Goal: Task Accomplishment & Management: Use online tool/utility

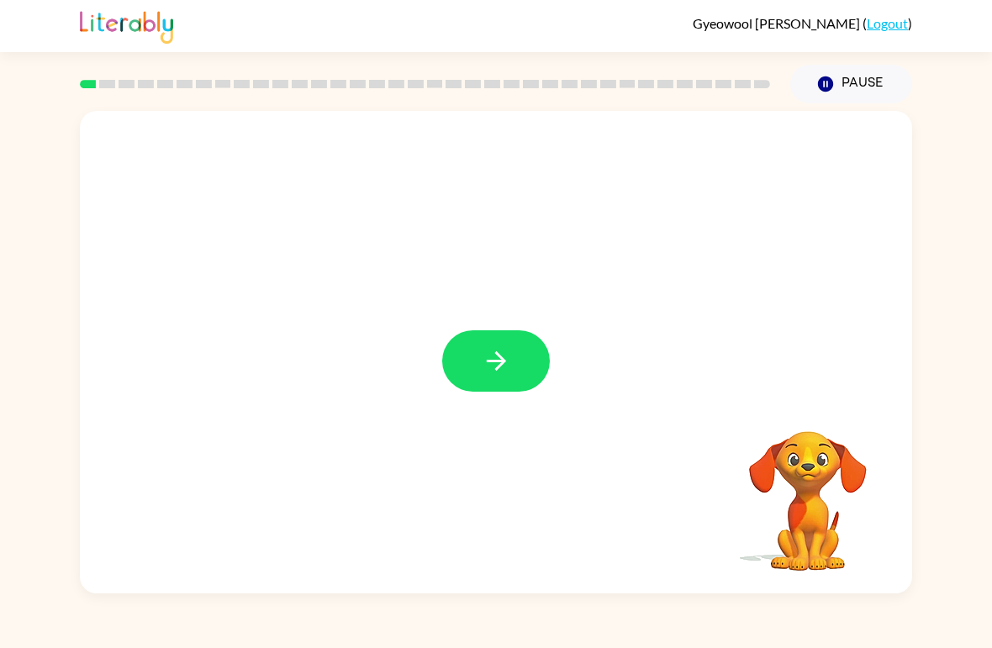
click at [506, 366] on icon "button" at bounding box center [496, 360] width 29 height 29
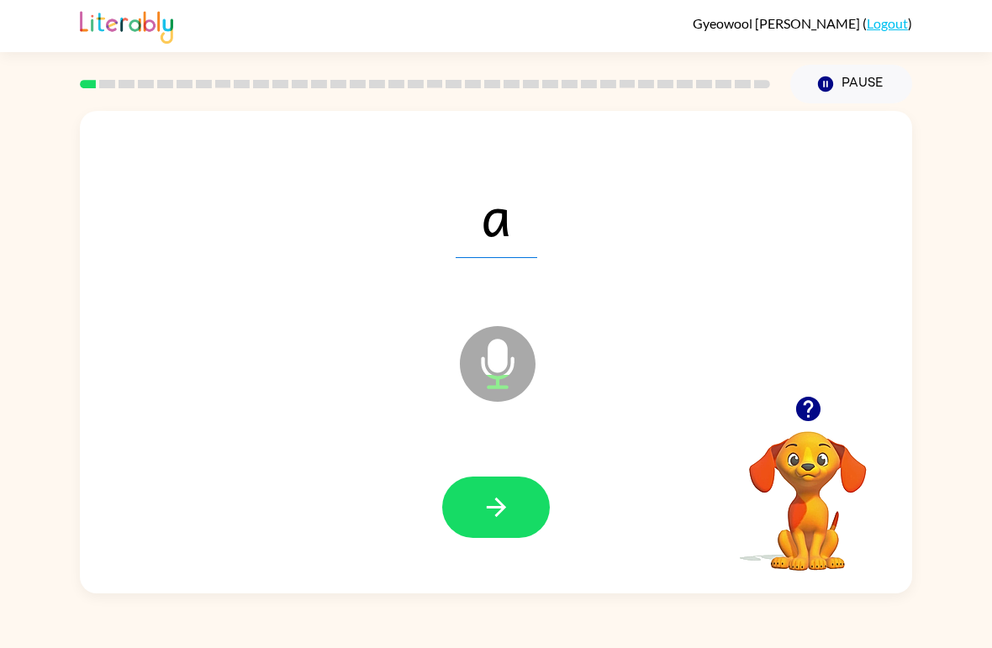
click at [514, 494] on button "button" at bounding box center [496, 507] width 108 height 61
click at [471, 499] on button "button" at bounding box center [496, 507] width 108 height 61
click at [462, 499] on button "button" at bounding box center [496, 507] width 108 height 61
click at [480, 535] on button "button" at bounding box center [496, 507] width 108 height 61
click at [465, 515] on button "button" at bounding box center [496, 507] width 108 height 61
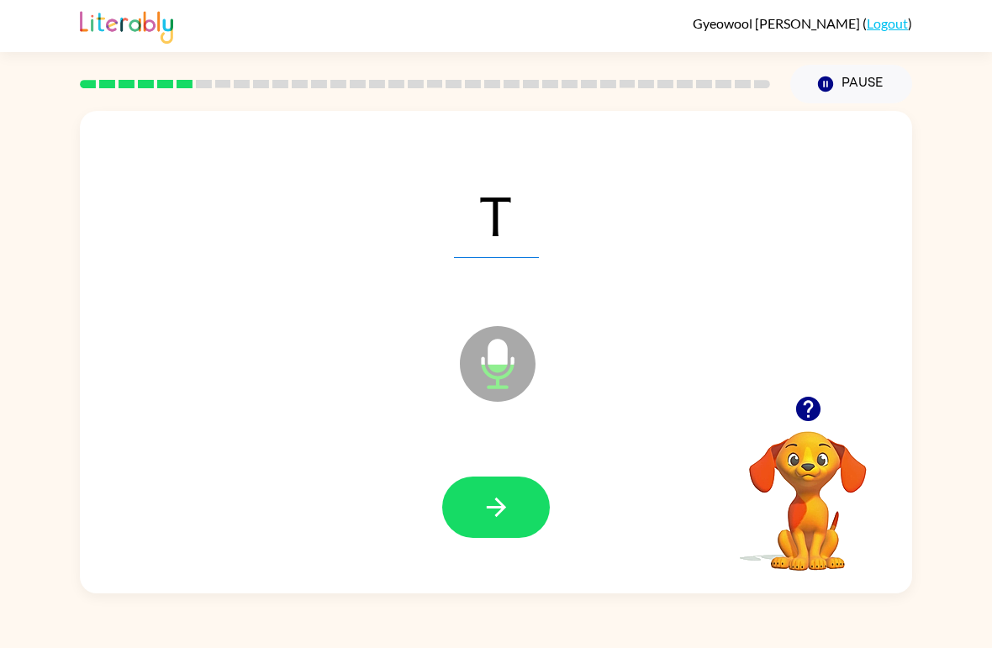
click at [486, 472] on div at bounding box center [496, 508] width 799 height 139
click at [449, 488] on button "button" at bounding box center [496, 507] width 108 height 61
click at [466, 488] on button "button" at bounding box center [496, 507] width 108 height 61
click at [509, 520] on icon "button" at bounding box center [496, 507] width 29 height 29
click at [506, 522] on icon "button" at bounding box center [496, 507] width 29 height 29
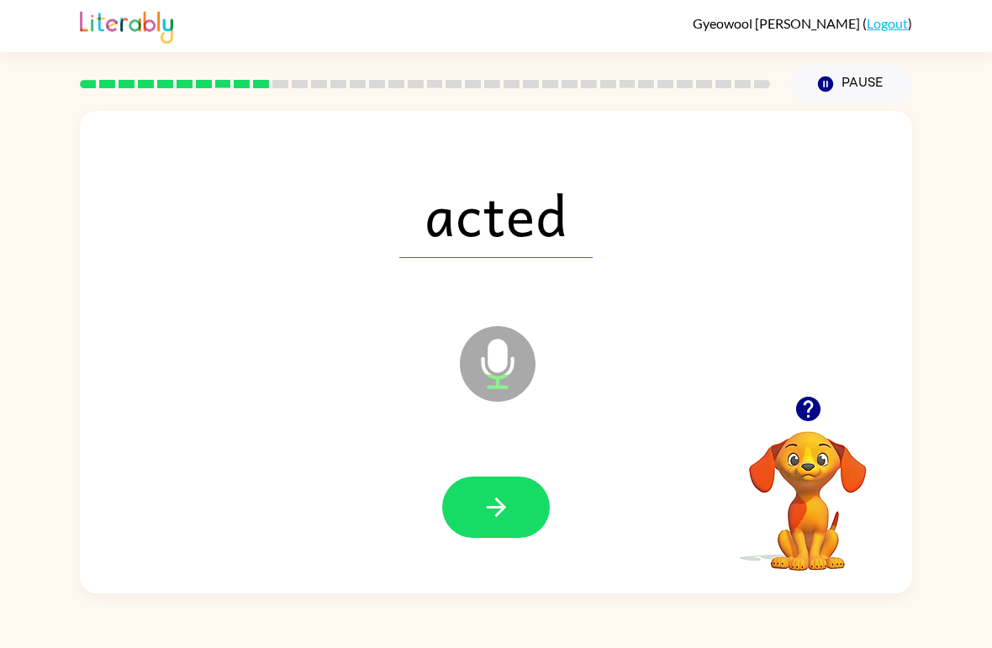
click at [506, 519] on icon "button" at bounding box center [496, 507] width 29 height 29
click at [524, 504] on button "button" at bounding box center [496, 507] width 108 height 61
click at [515, 520] on button "button" at bounding box center [496, 507] width 108 height 61
click at [524, 507] on button "button" at bounding box center [496, 507] width 108 height 61
click at [530, 514] on button "button" at bounding box center [496, 507] width 108 height 61
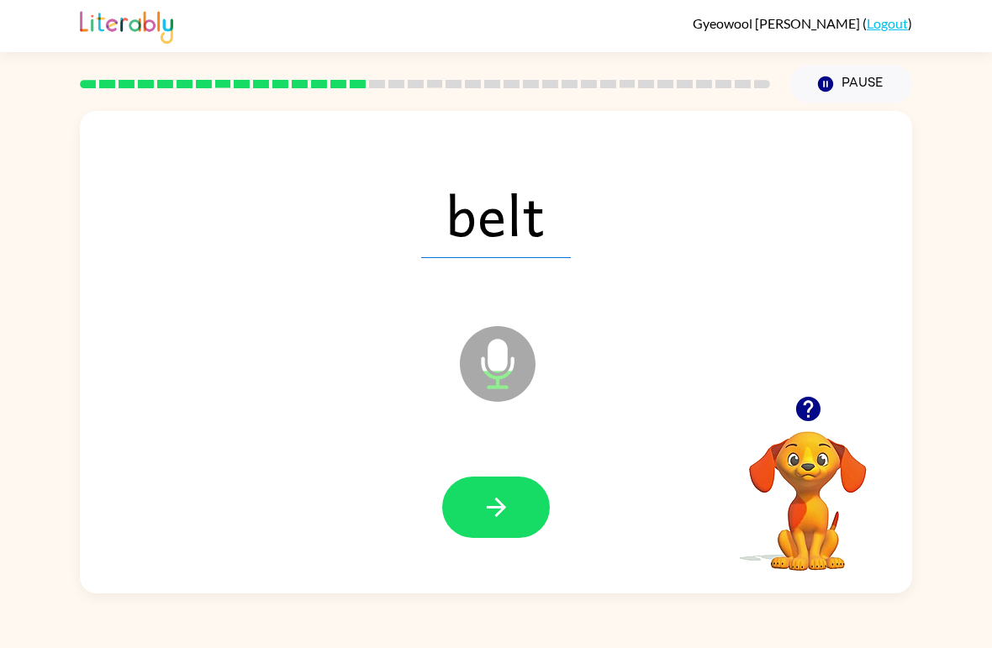
click at [514, 521] on button "button" at bounding box center [496, 507] width 108 height 61
click at [488, 488] on button "button" at bounding box center [496, 507] width 108 height 61
click at [512, 513] on button "button" at bounding box center [496, 507] width 108 height 61
click at [511, 523] on button "button" at bounding box center [496, 507] width 108 height 61
click at [500, 517] on icon "button" at bounding box center [496, 507] width 29 height 29
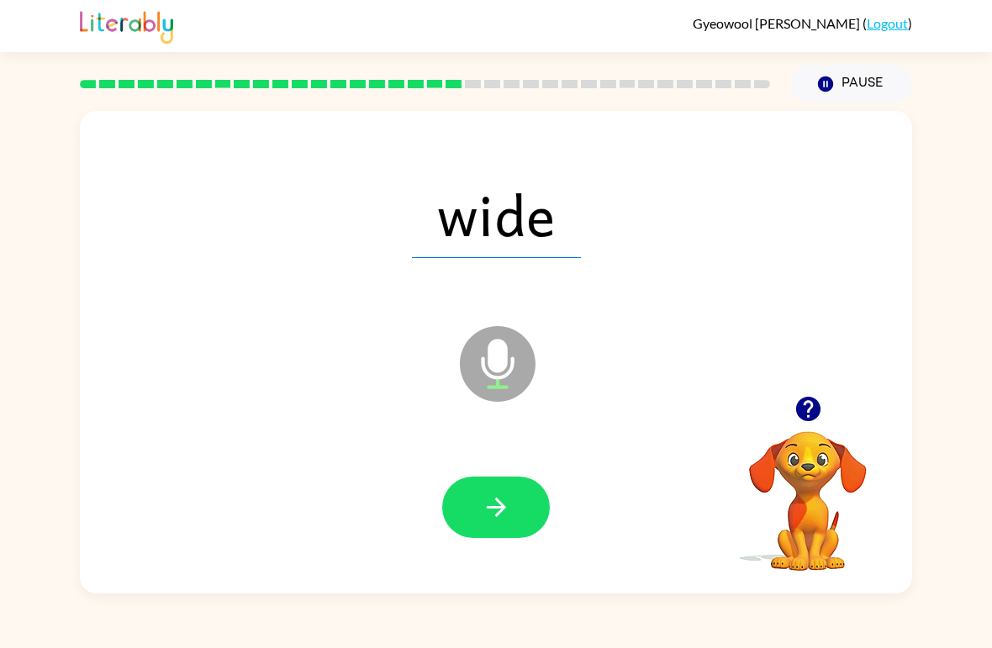
click at [526, 506] on button "button" at bounding box center [496, 507] width 108 height 61
click at [508, 514] on icon "button" at bounding box center [496, 507] width 29 height 29
click at [512, 514] on button "button" at bounding box center [496, 507] width 108 height 61
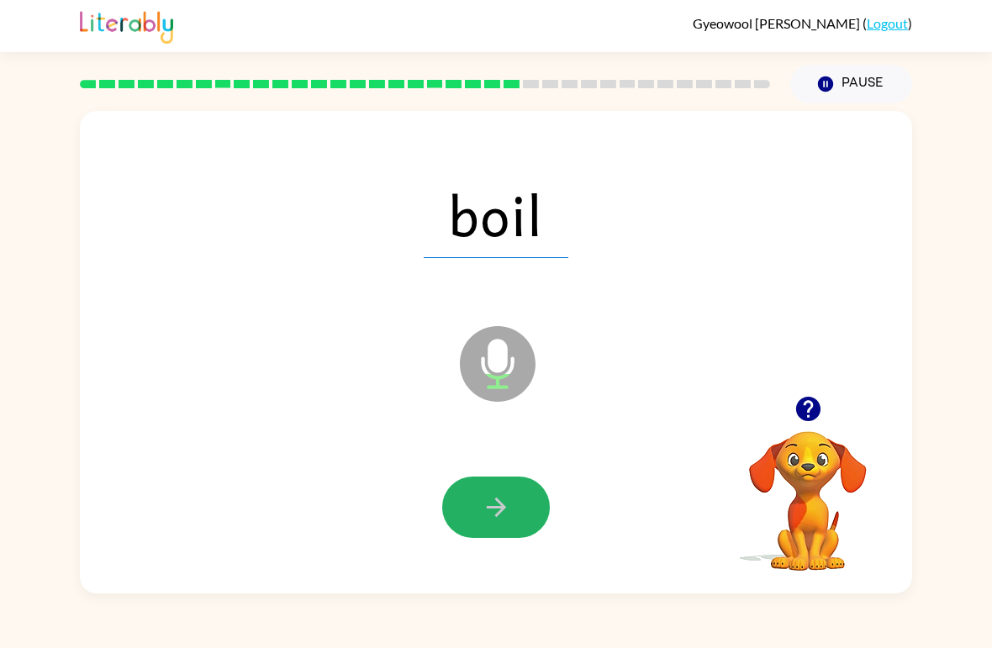
click at [502, 503] on icon "button" at bounding box center [496, 507] width 29 height 29
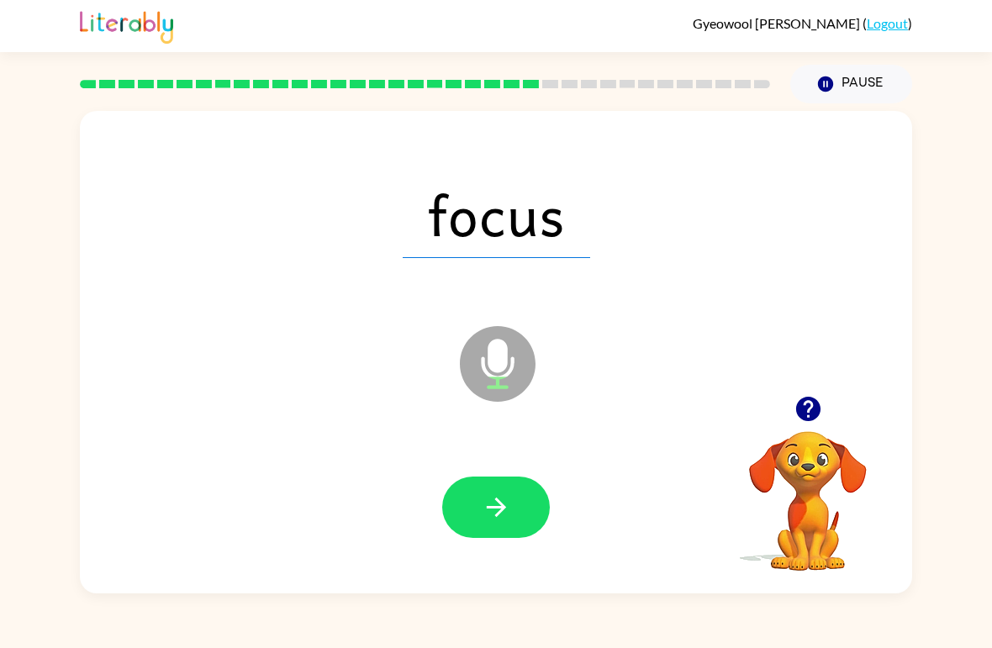
click at [494, 521] on icon "button" at bounding box center [496, 507] width 29 height 29
click at [503, 509] on icon "button" at bounding box center [495, 507] width 19 height 19
click at [502, 515] on icon "button" at bounding box center [496, 507] width 29 height 29
click at [515, 523] on button "button" at bounding box center [496, 507] width 108 height 61
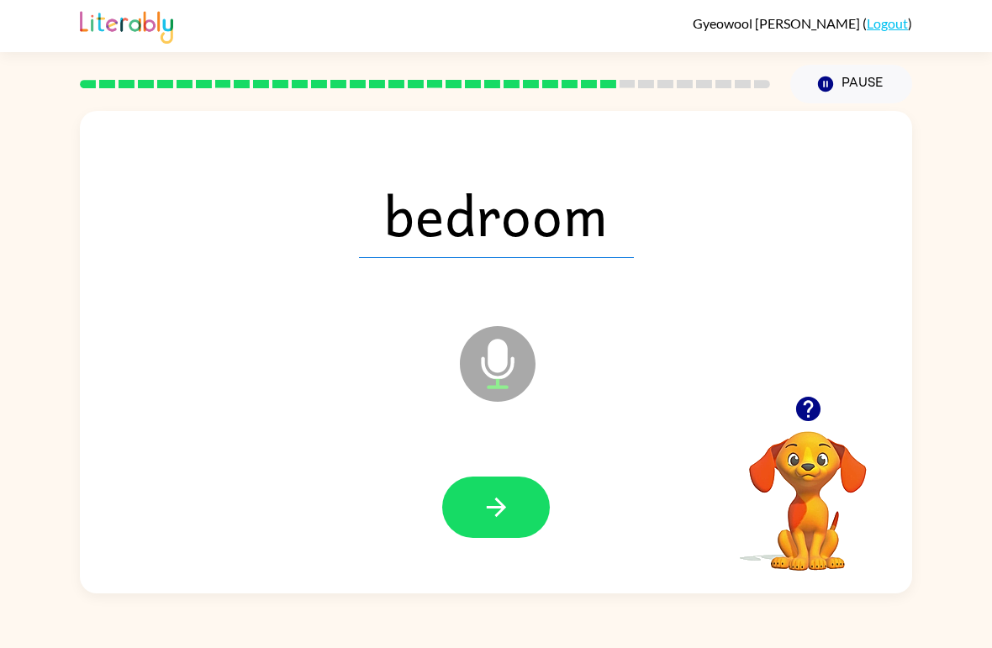
click at [466, 503] on button "button" at bounding box center [496, 507] width 108 height 61
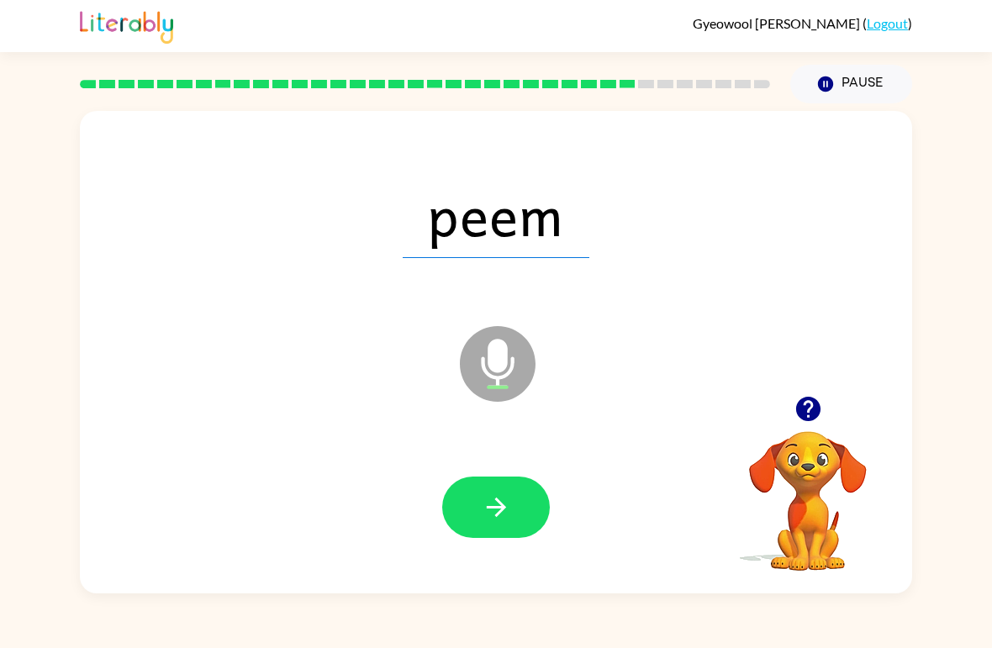
click at [502, 510] on icon "button" at bounding box center [495, 507] width 19 height 19
click at [503, 504] on icon "button" at bounding box center [496, 507] width 29 height 29
click at [513, 503] on button "button" at bounding box center [496, 507] width 108 height 61
click at [493, 524] on button "button" at bounding box center [496, 507] width 108 height 61
click at [519, 504] on button "button" at bounding box center [496, 507] width 108 height 61
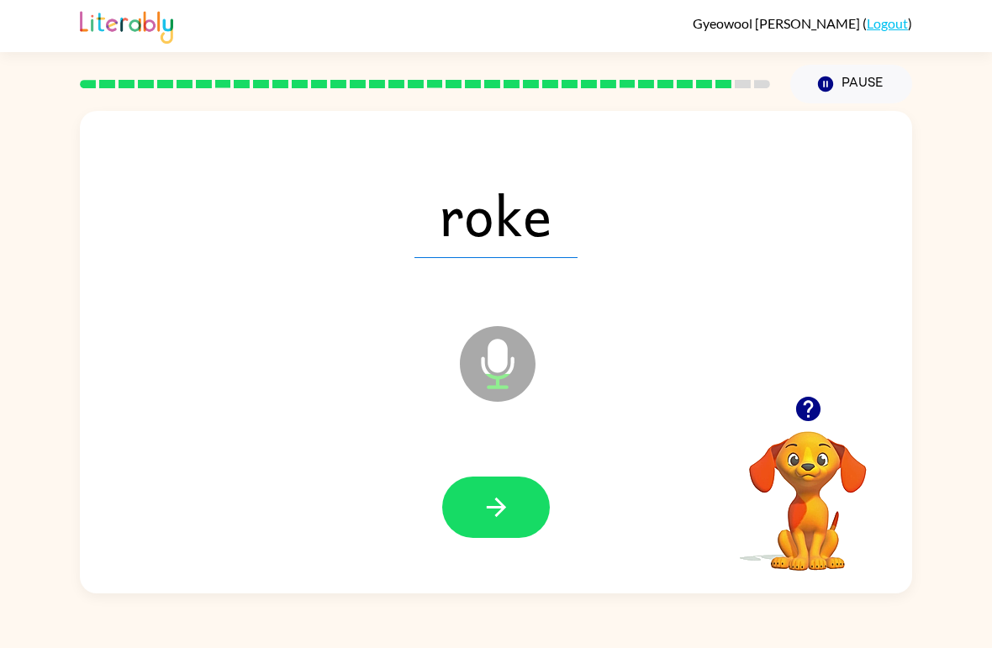
click at [495, 501] on icon "button" at bounding box center [496, 507] width 29 height 29
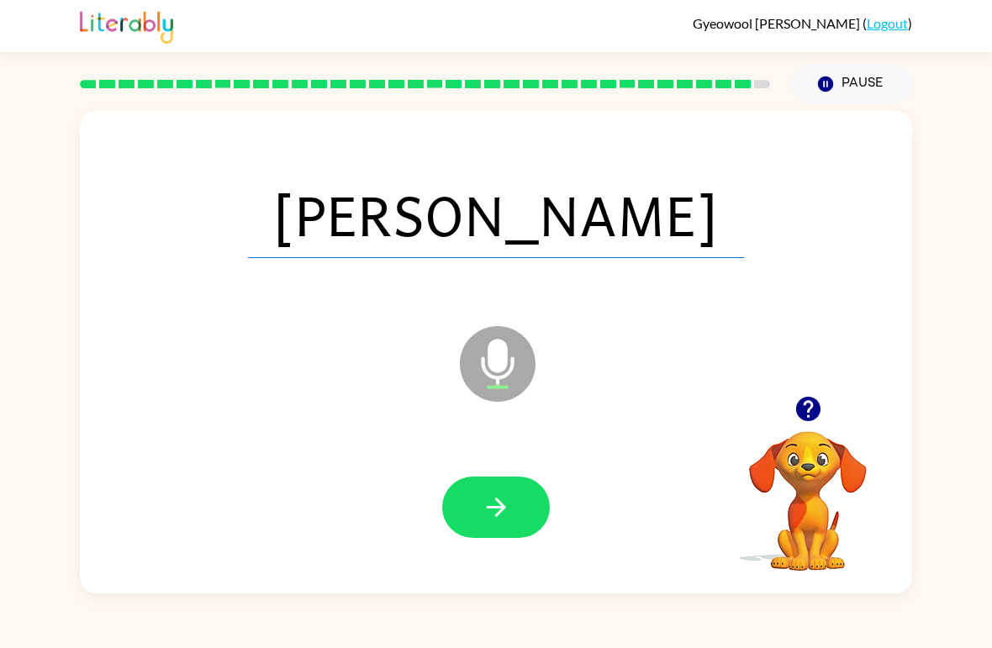
click at [506, 510] on icon "button" at bounding box center [496, 507] width 29 height 29
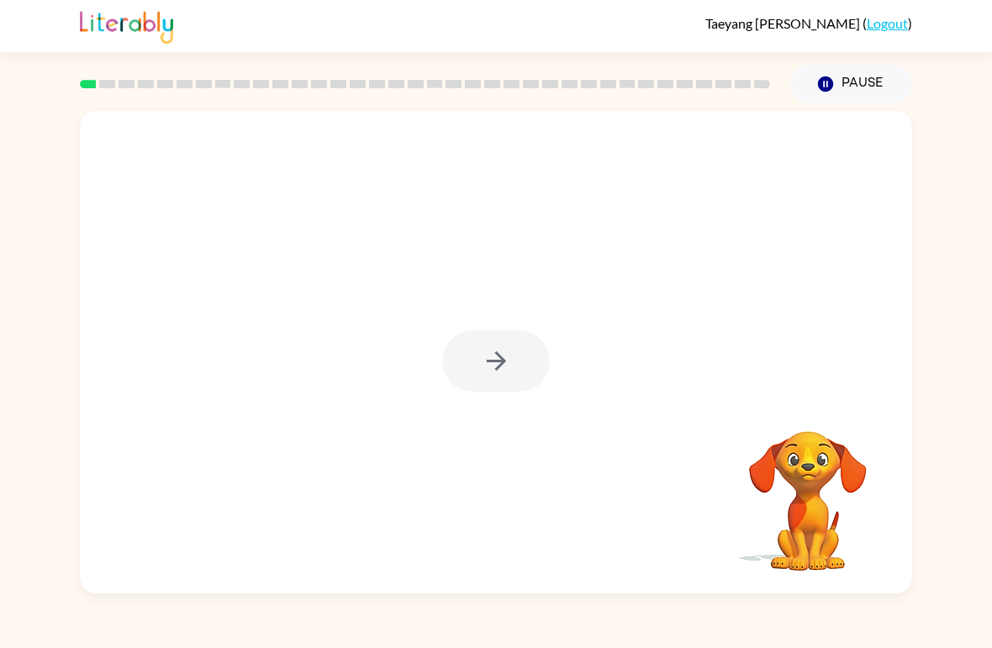
click at [19, 632] on div "Taeyang Kim ( Logout ) Pause Pause Your browser must support playing .mp4 files…" at bounding box center [496, 324] width 992 height 648
click at [496, 366] on div at bounding box center [496, 360] width 108 height 61
click at [506, 353] on icon "button" at bounding box center [496, 360] width 29 height 29
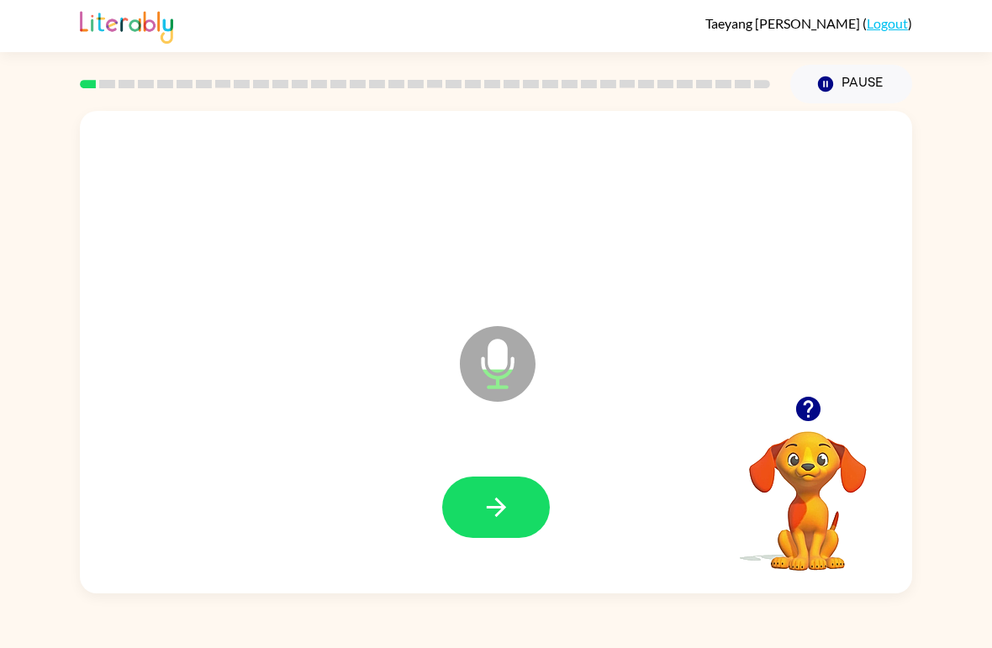
click at [493, 501] on icon "button" at bounding box center [496, 507] width 29 height 29
click at [503, 495] on icon "button" at bounding box center [496, 507] width 29 height 29
click at [488, 496] on icon "button" at bounding box center [496, 507] width 29 height 29
click at [488, 493] on icon "button" at bounding box center [496, 507] width 29 height 29
click at [478, 509] on button "button" at bounding box center [496, 507] width 108 height 61
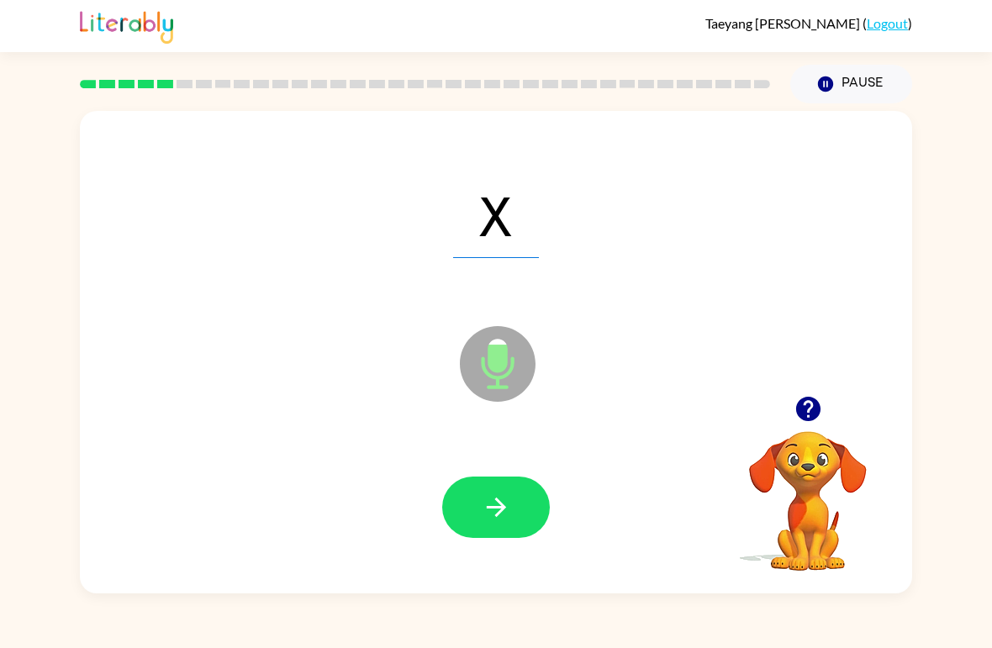
click at [479, 497] on button "button" at bounding box center [496, 507] width 108 height 61
click at [487, 510] on icon "button" at bounding box center [496, 507] width 29 height 29
click at [477, 498] on button "button" at bounding box center [496, 507] width 108 height 61
click at [496, 503] on icon "button" at bounding box center [496, 507] width 29 height 29
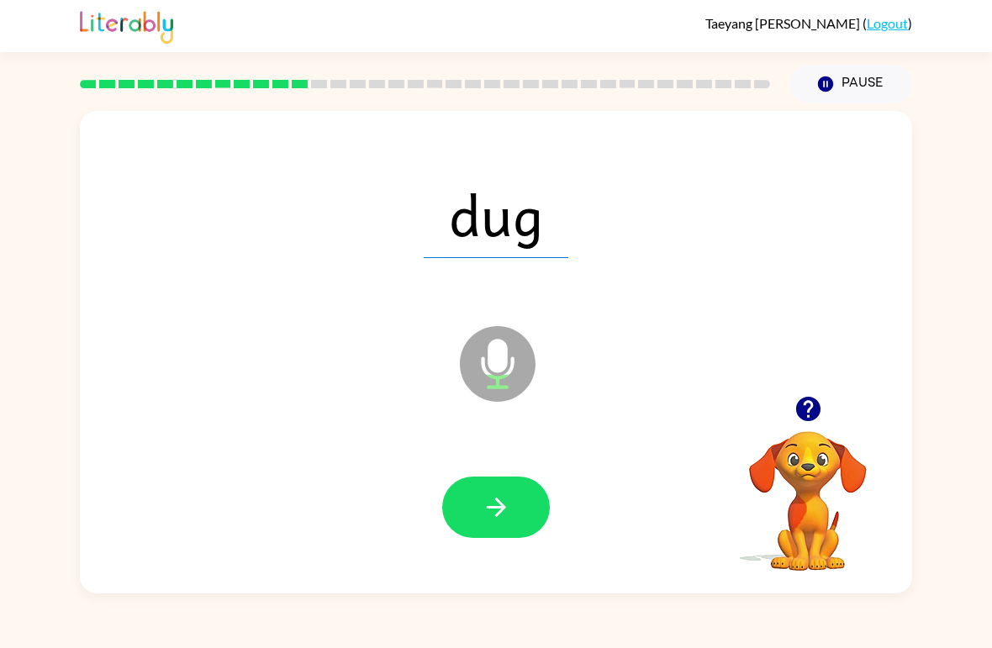
click at [493, 500] on icon "button" at bounding box center [496, 507] width 29 height 29
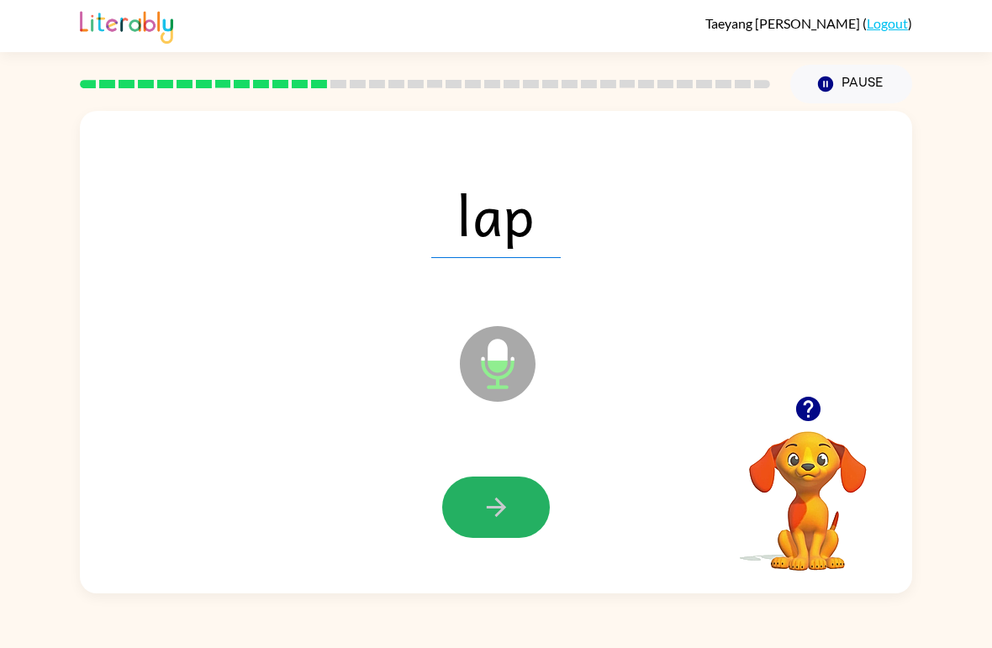
click at [515, 496] on button "button" at bounding box center [496, 507] width 108 height 61
click at [492, 515] on icon "button" at bounding box center [496, 507] width 29 height 29
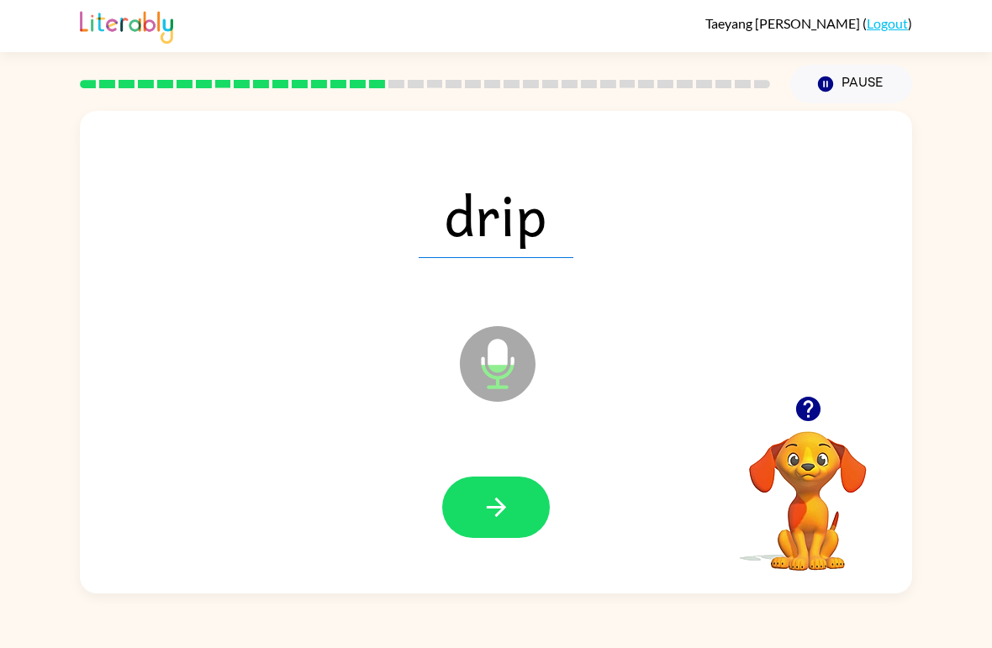
click at [492, 510] on icon "button" at bounding box center [496, 507] width 29 height 29
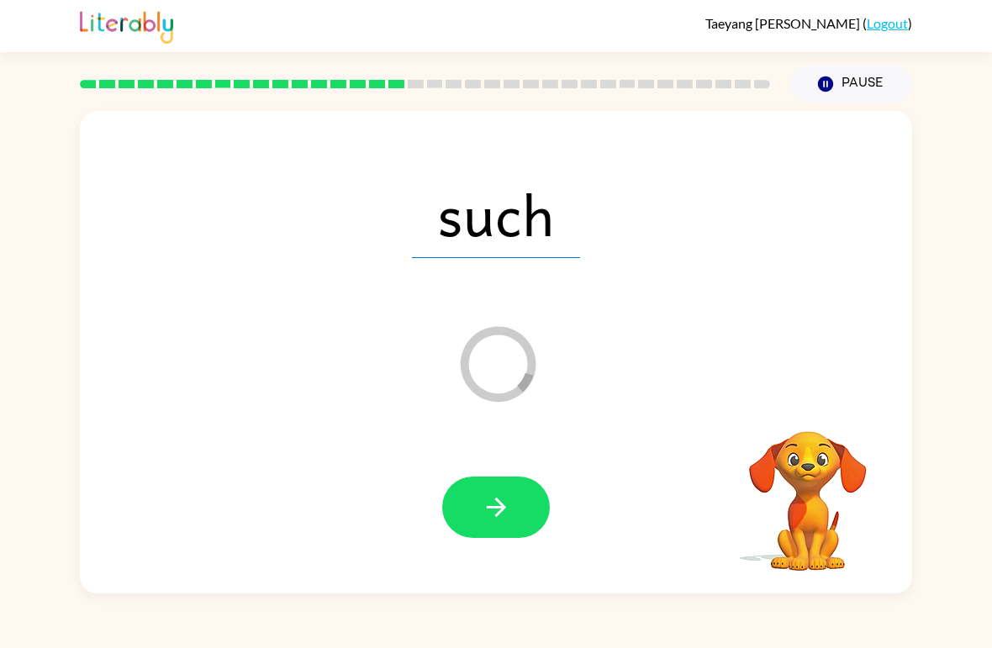
click at [483, 512] on icon "button" at bounding box center [496, 507] width 29 height 29
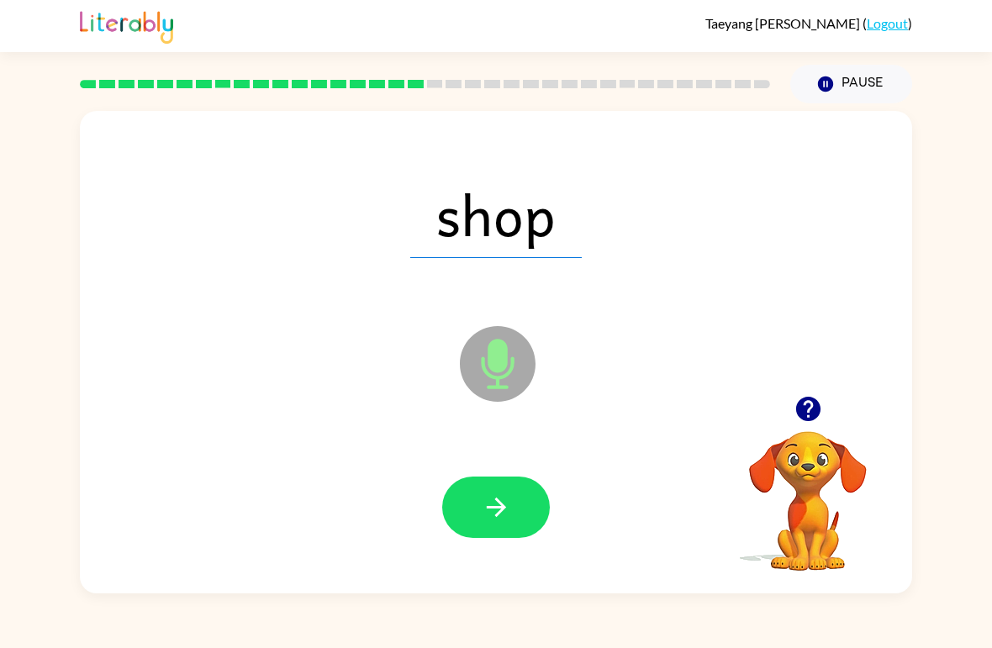
click at [502, 493] on icon "button" at bounding box center [496, 507] width 29 height 29
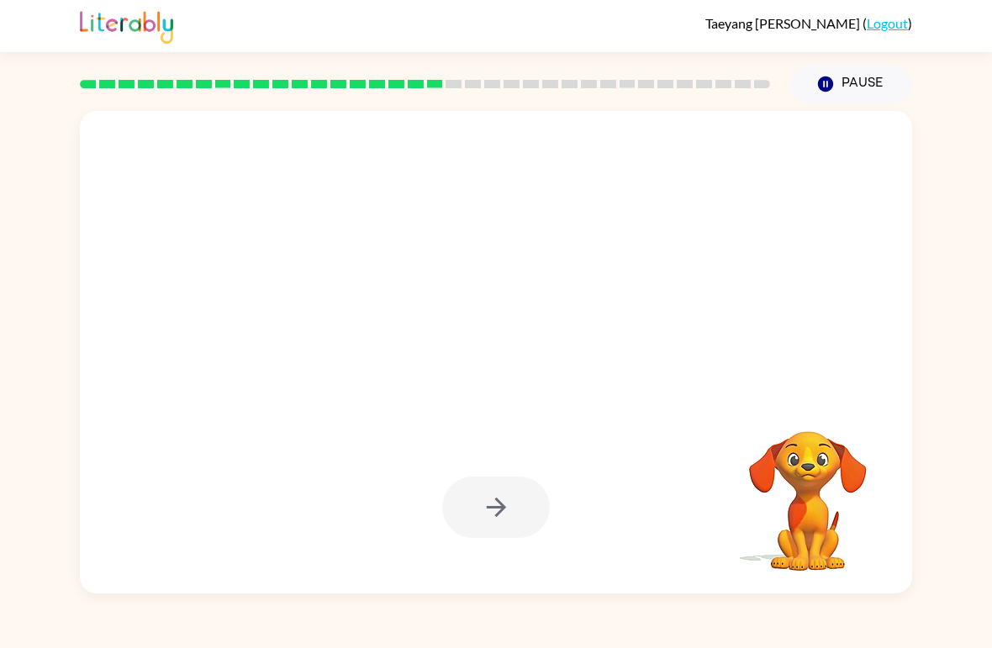
click at [490, 509] on div at bounding box center [496, 507] width 108 height 61
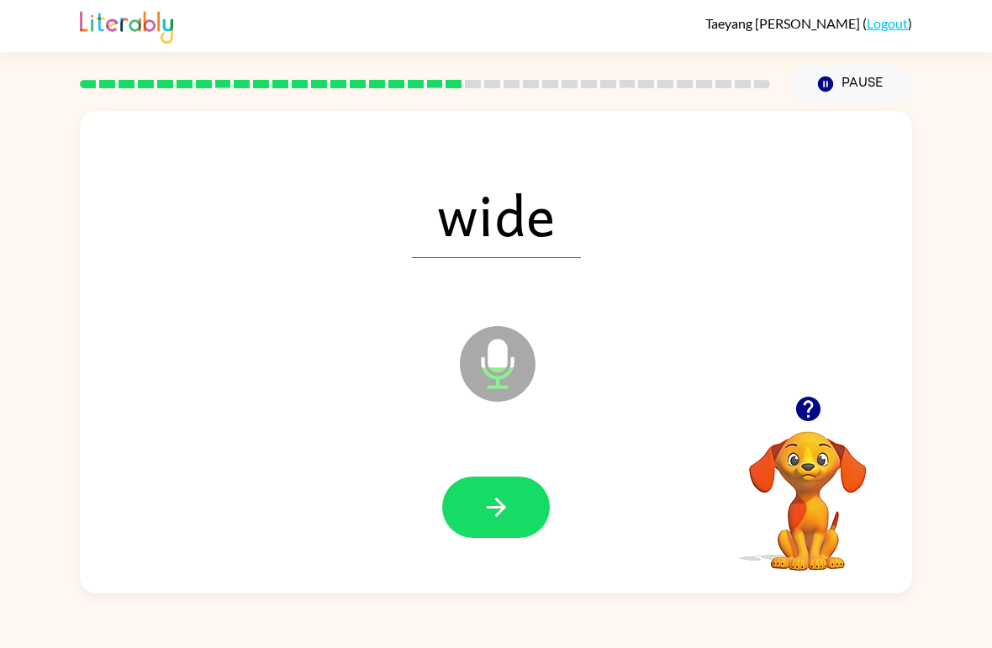
click at [578, 516] on div at bounding box center [496, 508] width 799 height 139
click at [495, 509] on icon "button" at bounding box center [495, 507] width 19 height 19
click at [493, 507] on icon "button" at bounding box center [496, 507] width 29 height 29
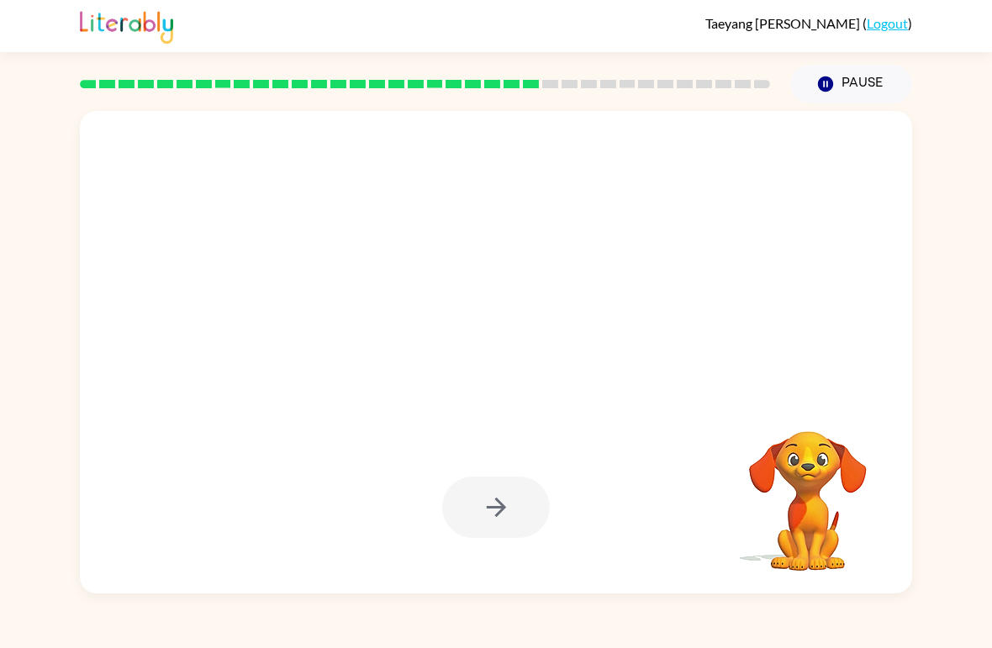
click at [483, 520] on div at bounding box center [496, 507] width 108 height 61
click at [495, 526] on div at bounding box center [496, 507] width 108 height 61
click at [494, 525] on div at bounding box center [496, 507] width 108 height 61
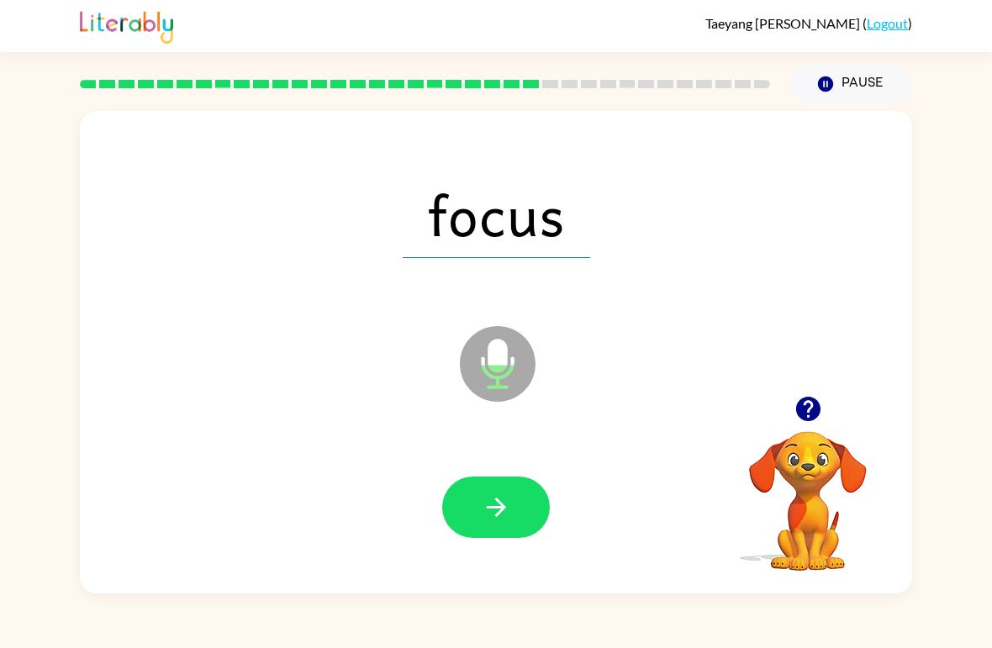
click at [495, 526] on button "button" at bounding box center [496, 507] width 108 height 61
click at [494, 501] on icon "button" at bounding box center [496, 507] width 29 height 29
click at [489, 503] on icon "button" at bounding box center [496, 507] width 29 height 29
click at [485, 502] on icon "button" at bounding box center [496, 507] width 29 height 29
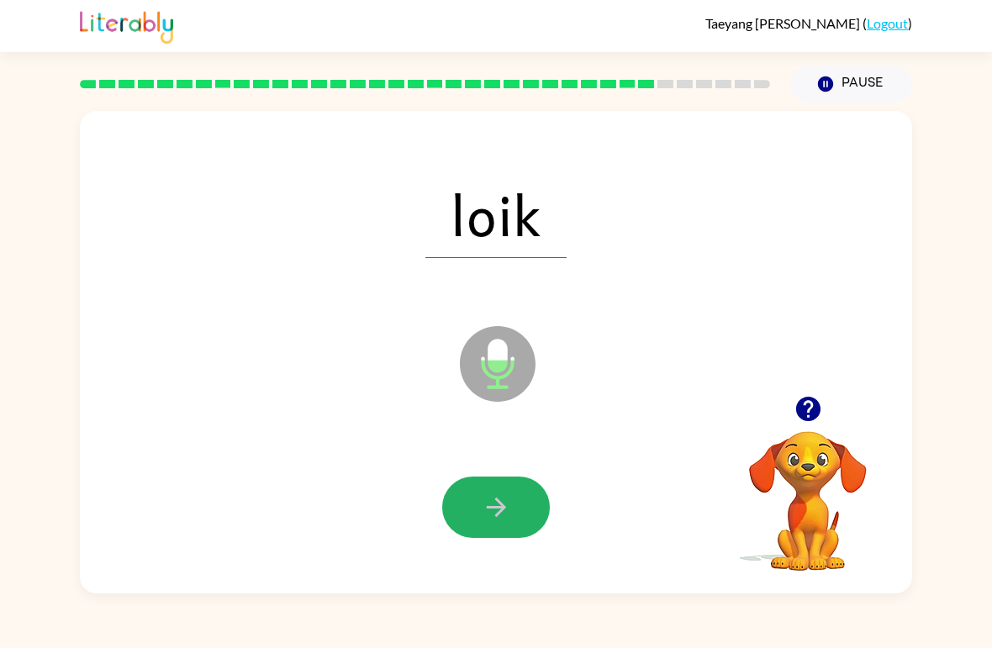
click at [480, 515] on button "button" at bounding box center [496, 507] width 108 height 61
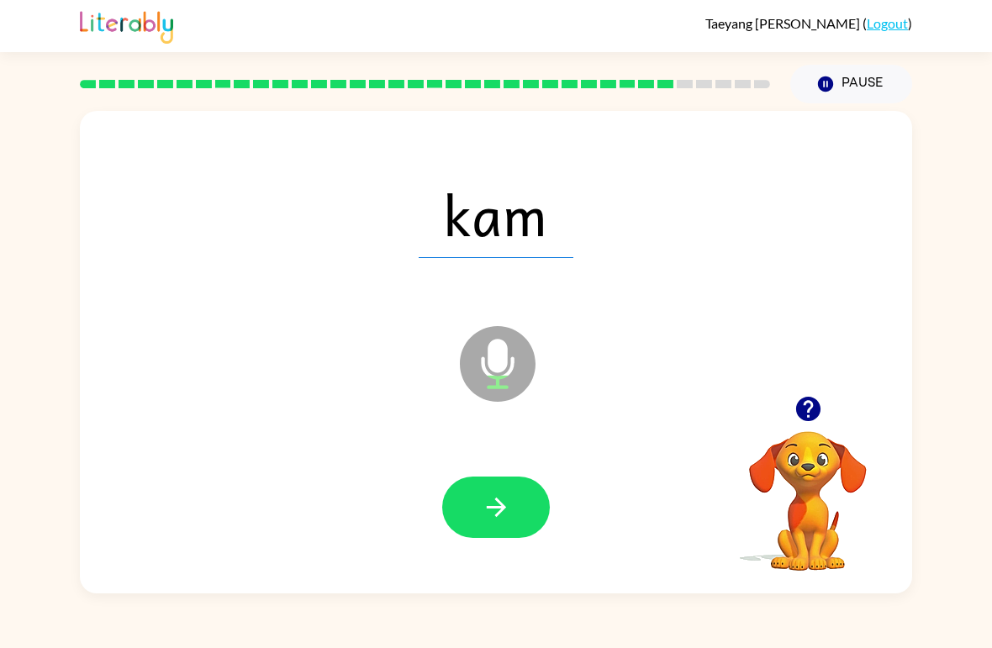
click at [492, 519] on icon "button" at bounding box center [496, 507] width 29 height 29
click at [482, 522] on icon "button" at bounding box center [496, 507] width 29 height 29
click at [485, 515] on icon "button" at bounding box center [496, 507] width 29 height 29
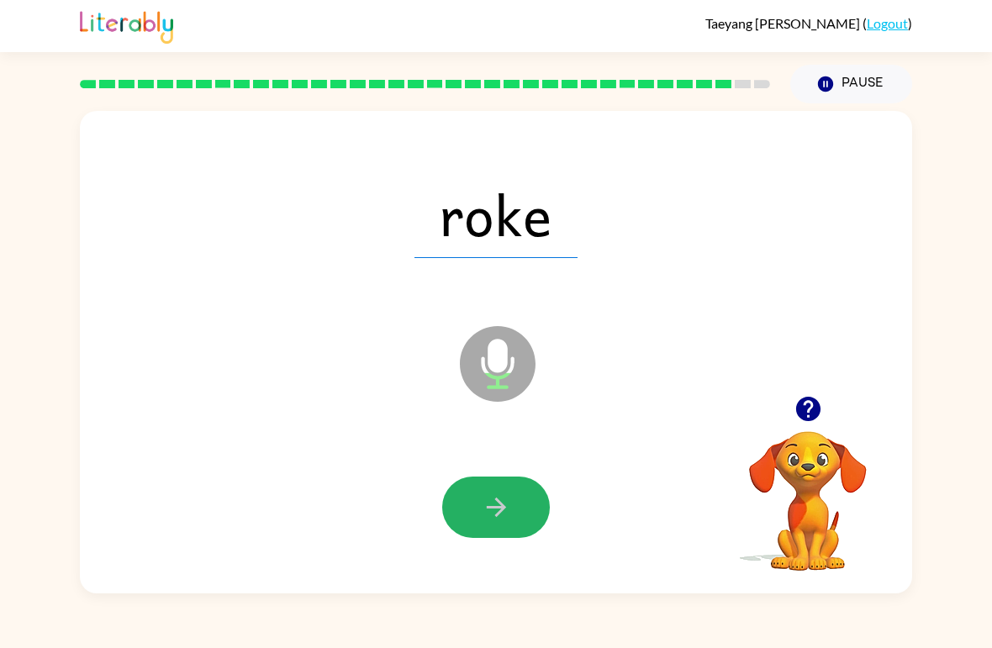
click at [506, 517] on icon "button" at bounding box center [496, 507] width 29 height 29
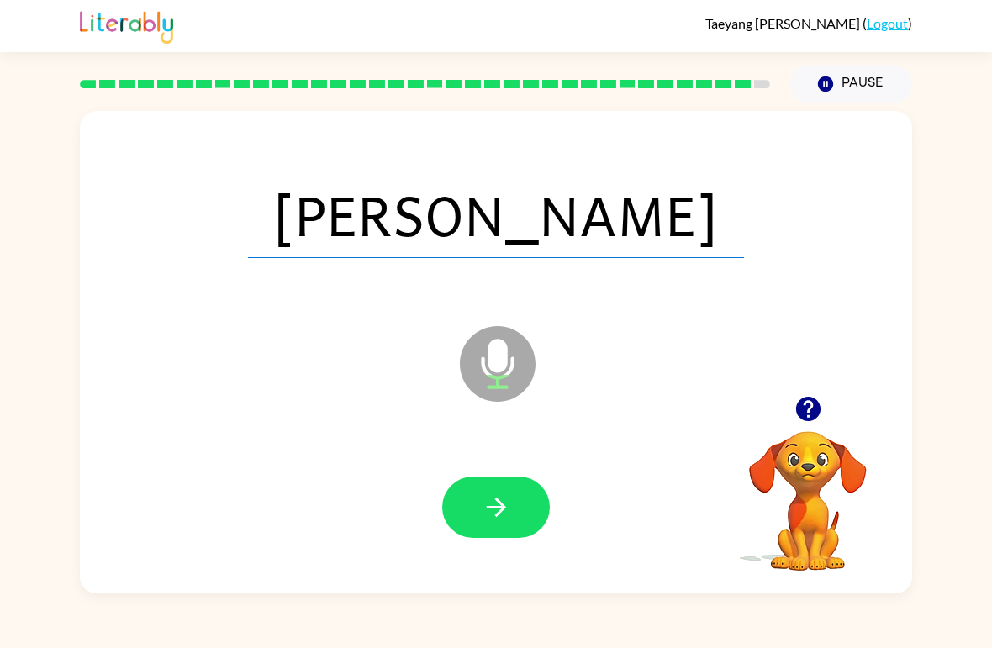
click at [498, 514] on icon "button" at bounding box center [495, 507] width 19 height 19
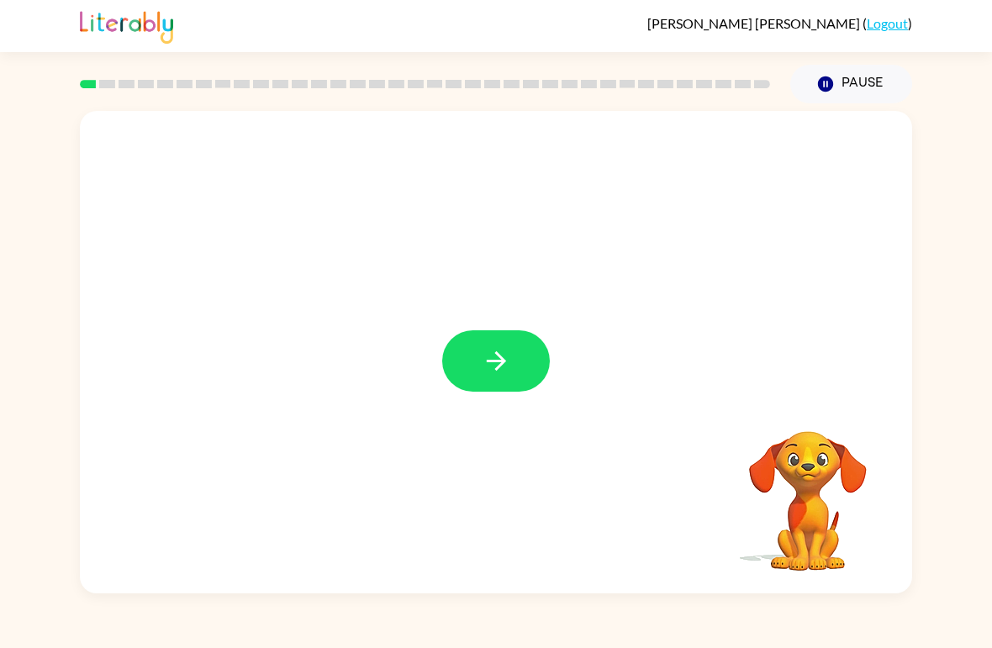
click at [488, 355] on icon "button" at bounding box center [496, 360] width 29 height 29
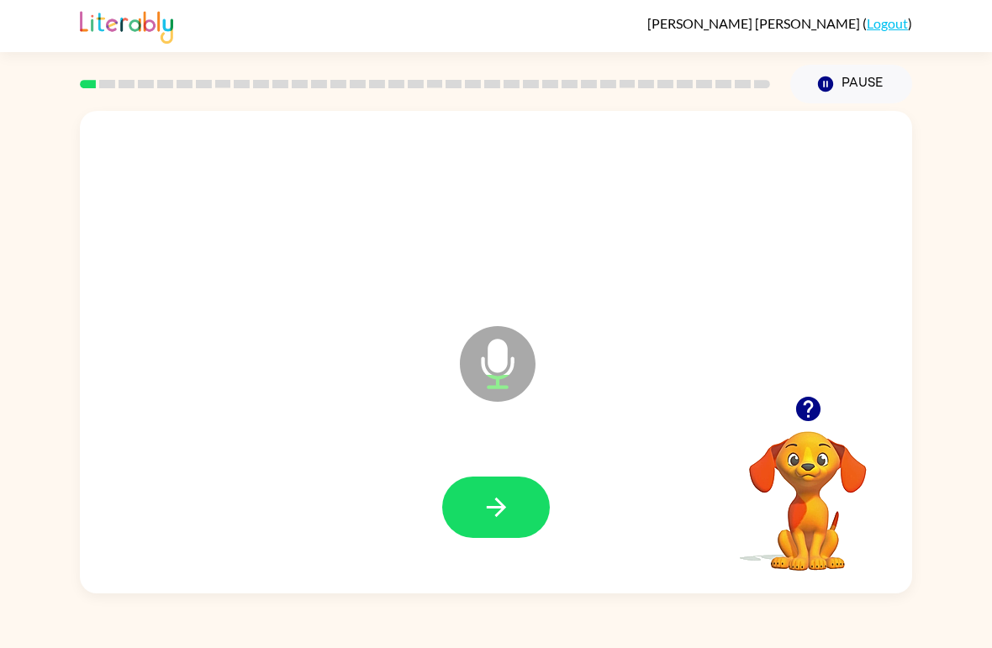
click at [508, 499] on icon "button" at bounding box center [496, 507] width 29 height 29
click at [508, 514] on icon "button" at bounding box center [496, 507] width 29 height 29
click at [508, 512] on icon "button" at bounding box center [496, 507] width 29 height 29
click at [511, 514] on button "button" at bounding box center [496, 507] width 108 height 61
click at [517, 509] on button "button" at bounding box center [496, 507] width 108 height 61
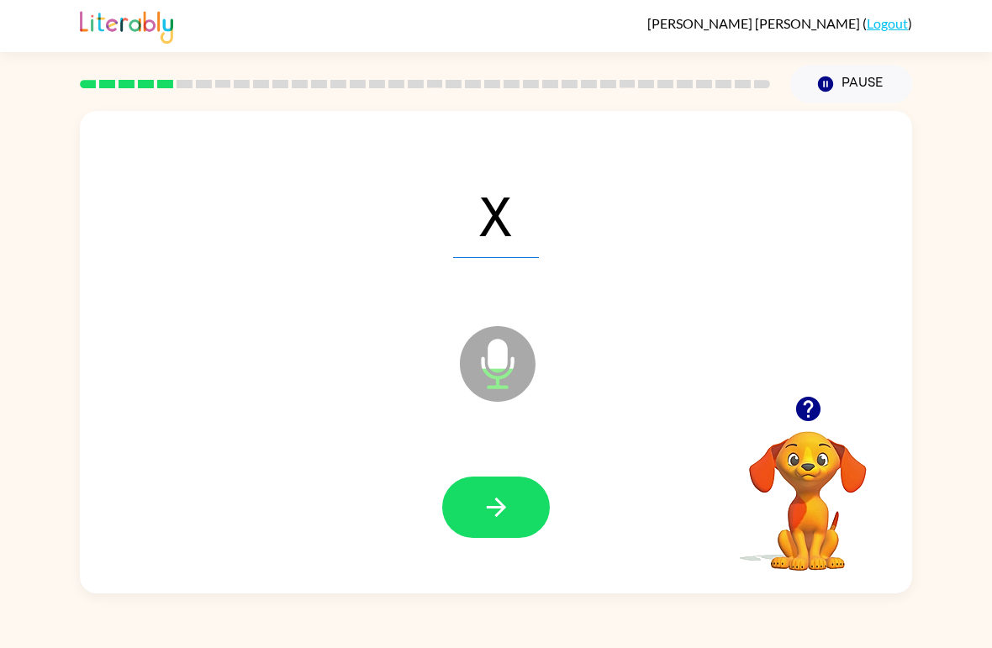
click at [524, 504] on button "button" at bounding box center [496, 507] width 108 height 61
click at [521, 519] on button "button" at bounding box center [496, 507] width 108 height 61
click at [525, 488] on button "button" at bounding box center [496, 507] width 108 height 61
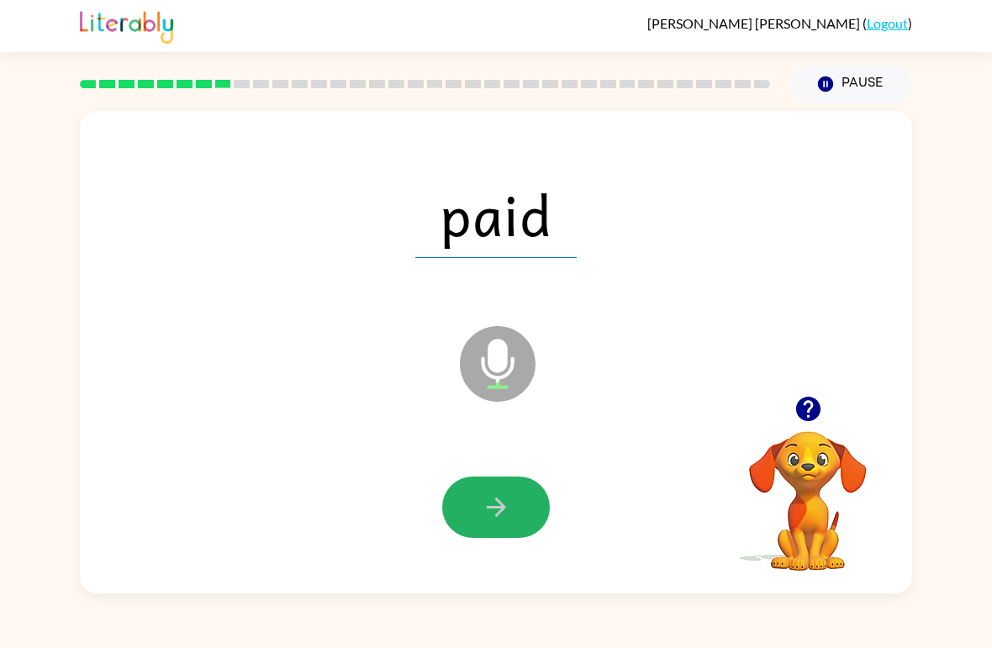
click at [501, 497] on icon "button" at bounding box center [496, 507] width 29 height 29
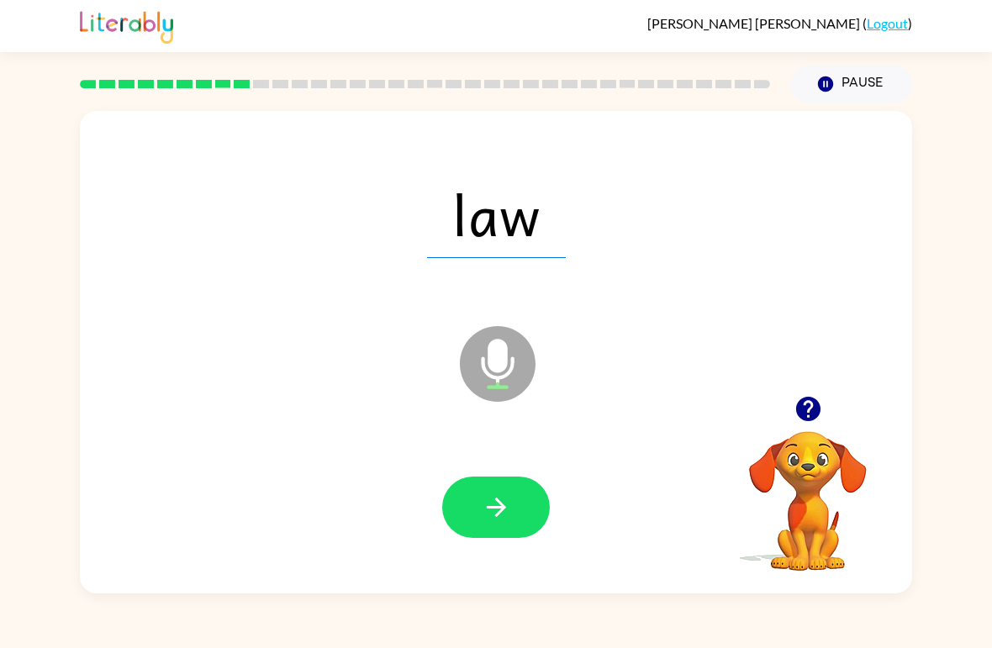
click at [505, 511] on icon "button" at bounding box center [496, 507] width 29 height 29
click at [471, 504] on button "button" at bounding box center [496, 507] width 108 height 61
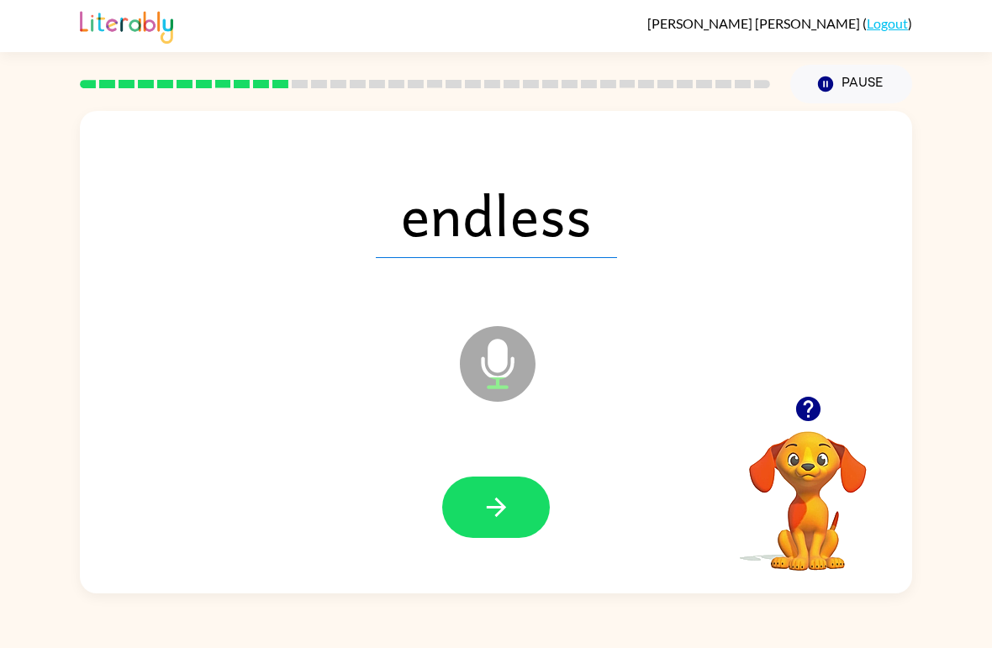
click at [498, 505] on icon "button" at bounding box center [496, 507] width 29 height 29
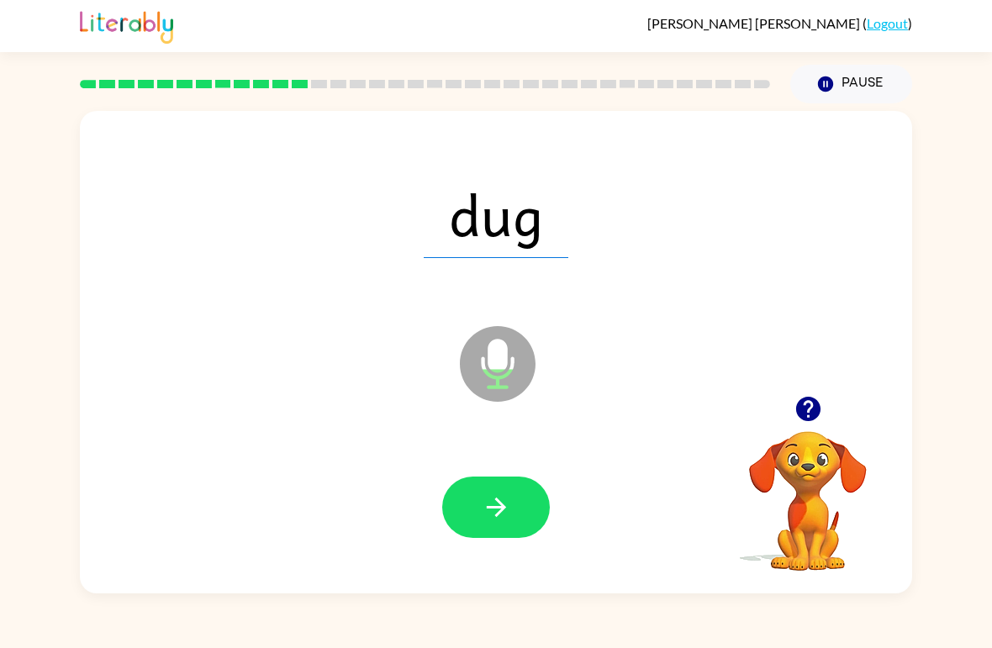
click at [493, 512] on icon "button" at bounding box center [496, 507] width 29 height 29
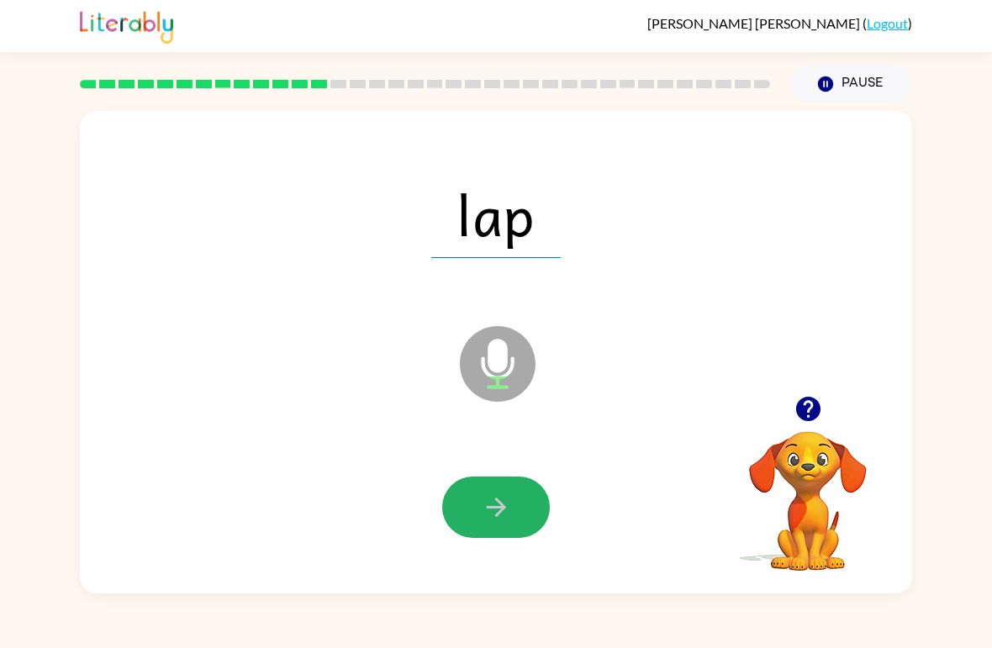
click at [492, 510] on icon "button" at bounding box center [496, 507] width 29 height 29
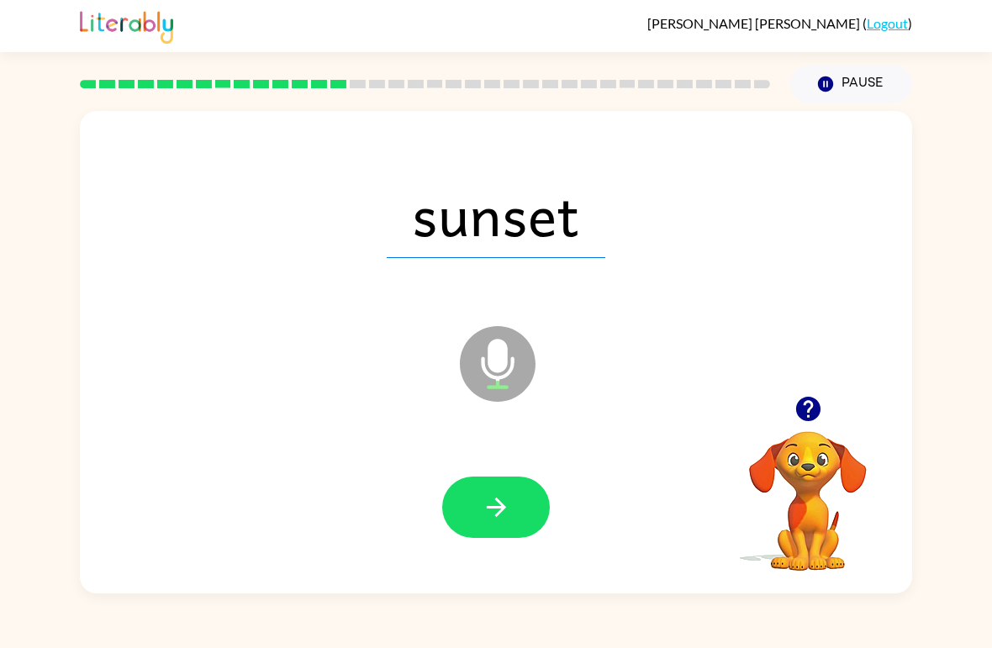
click at [506, 501] on icon "button" at bounding box center [496, 507] width 29 height 29
click at [498, 500] on icon "button" at bounding box center [495, 507] width 19 height 19
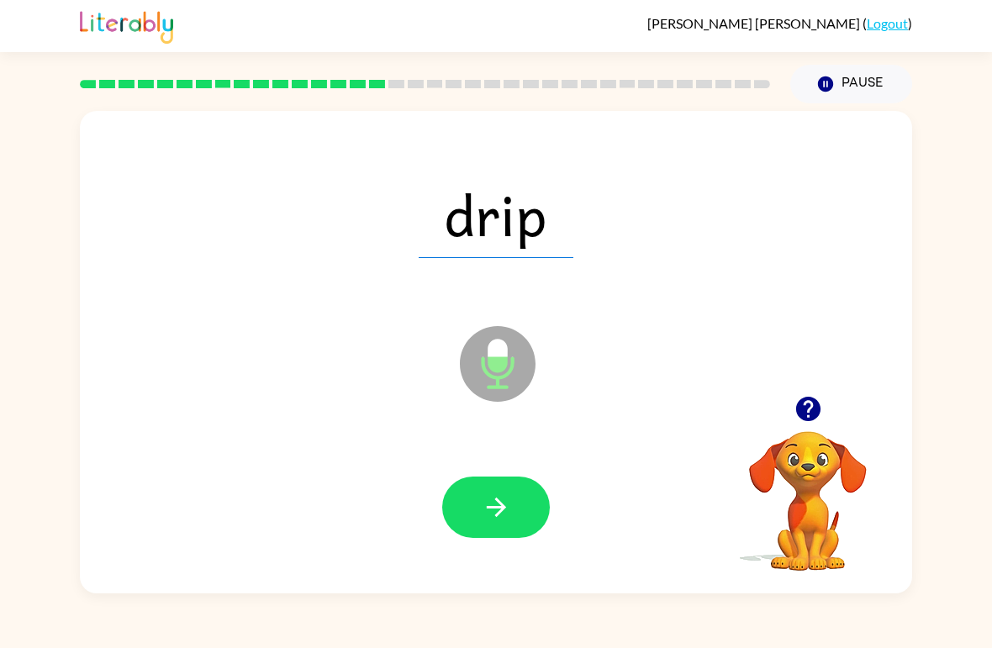
click at [497, 489] on button "button" at bounding box center [496, 507] width 108 height 61
click at [482, 490] on button "button" at bounding box center [496, 507] width 108 height 61
click at [484, 509] on icon "button" at bounding box center [496, 507] width 29 height 29
click at [482, 519] on icon "button" at bounding box center [496, 507] width 29 height 29
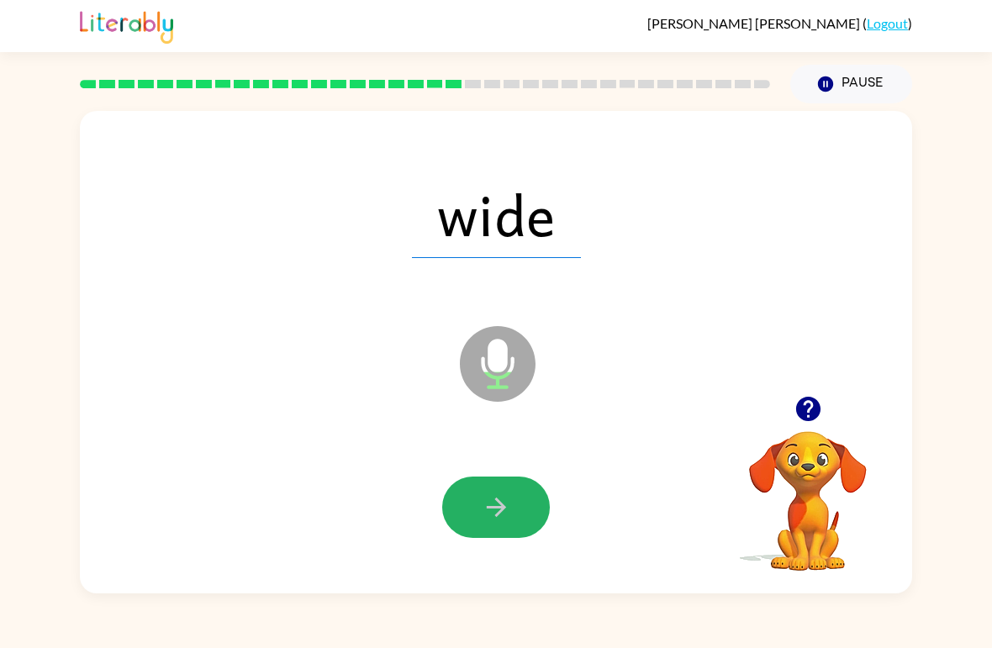
click at [498, 502] on icon "button" at bounding box center [495, 507] width 19 height 19
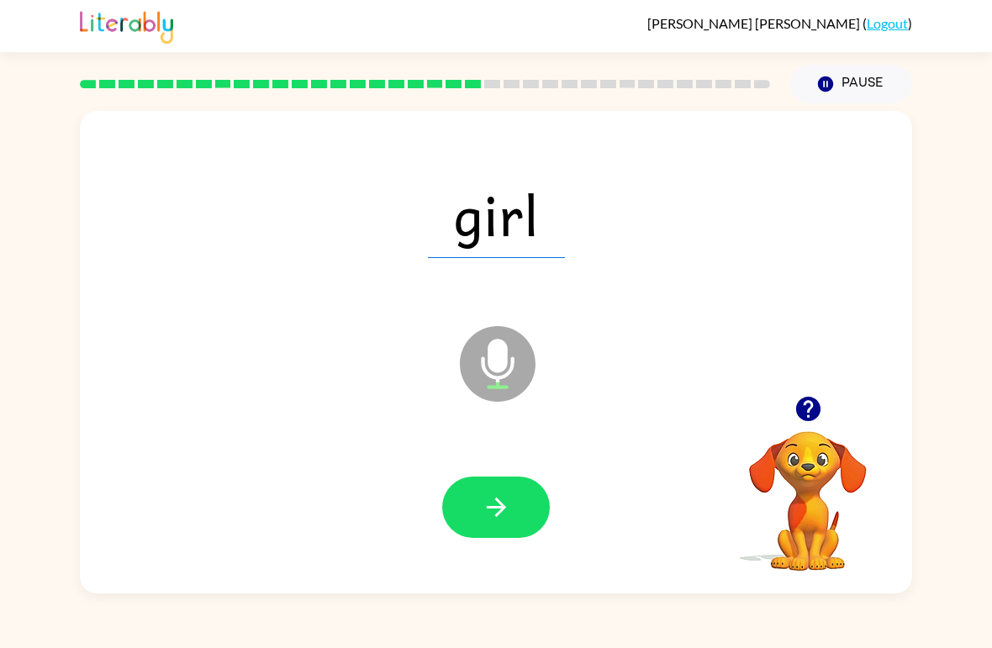
click at [485, 498] on icon "button" at bounding box center [496, 507] width 29 height 29
click at [497, 512] on icon "button" at bounding box center [496, 507] width 29 height 29
click at [484, 506] on icon "button" at bounding box center [496, 507] width 29 height 29
click at [502, 507] on icon "button" at bounding box center [495, 507] width 19 height 19
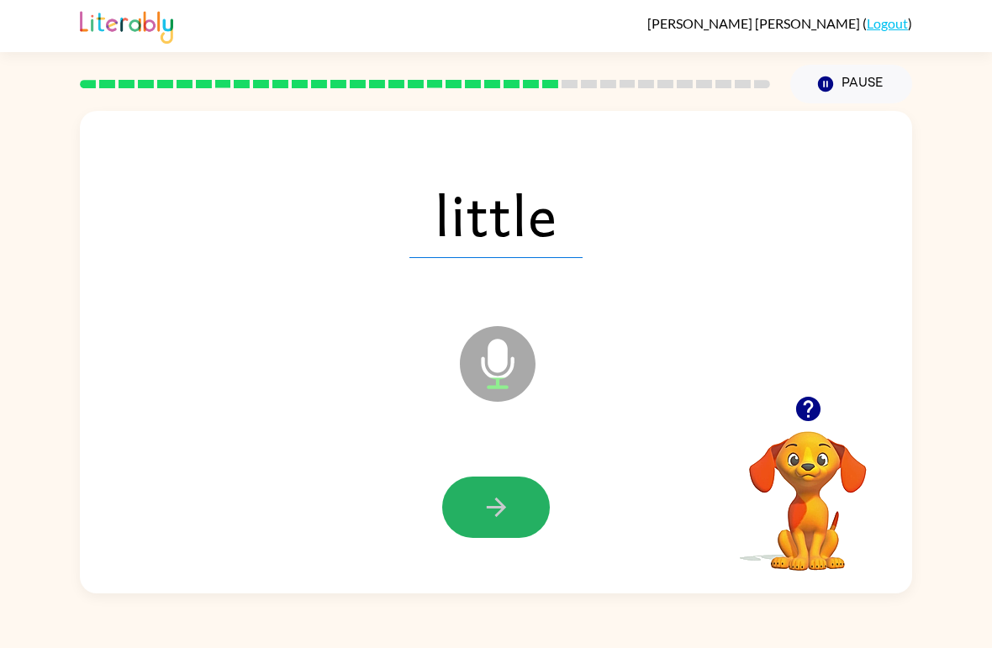
click at [482, 509] on icon "button" at bounding box center [496, 507] width 29 height 29
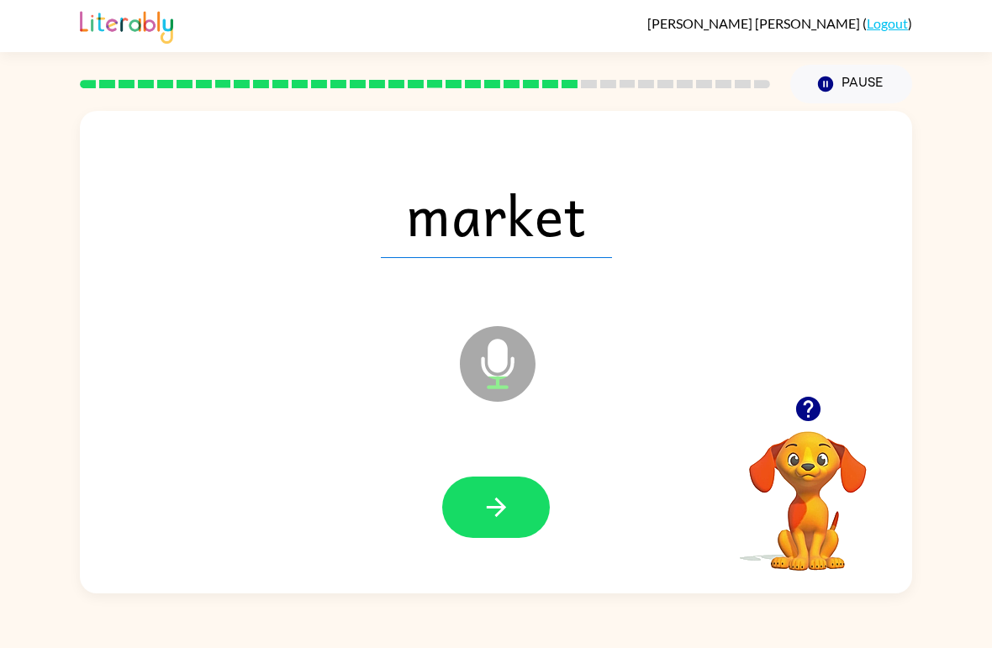
click at [500, 512] on icon "button" at bounding box center [495, 507] width 19 height 19
click at [493, 520] on icon "button" at bounding box center [496, 507] width 29 height 29
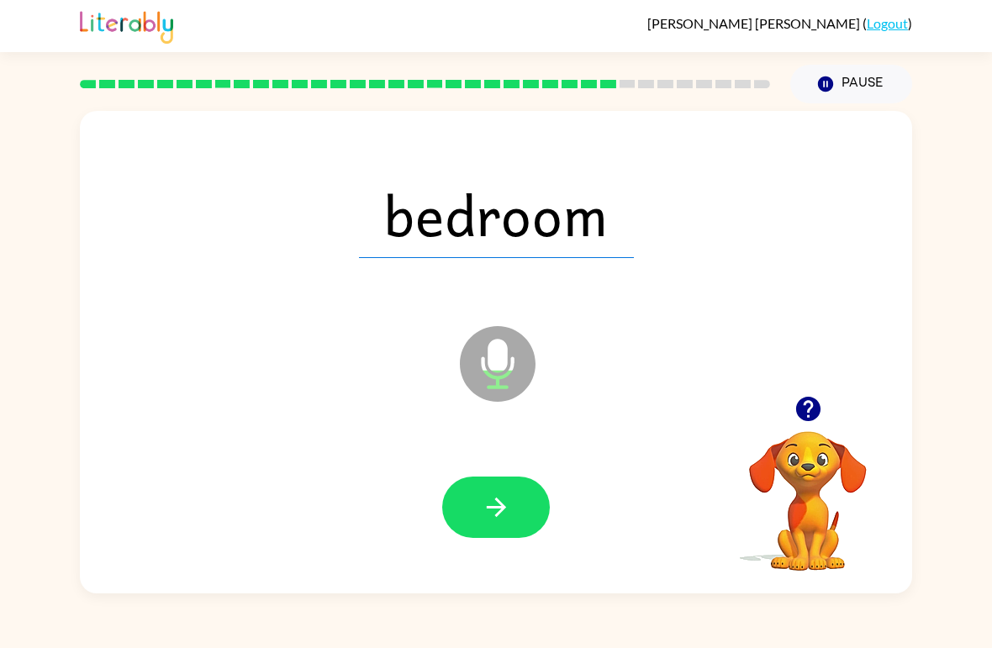
click at [513, 519] on button "button" at bounding box center [496, 507] width 108 height 61
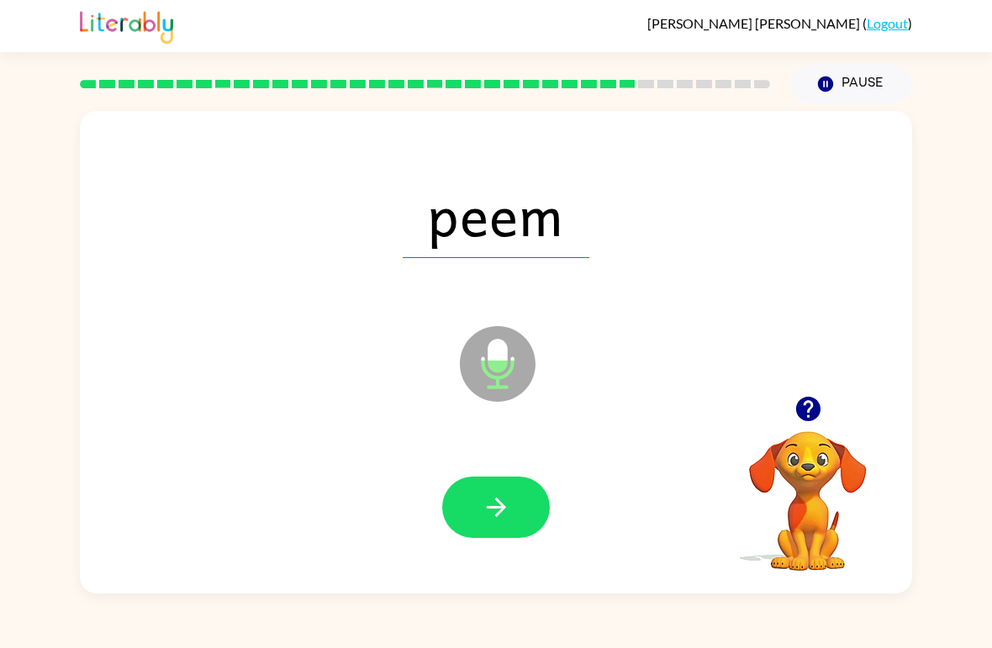
click at [506, 514] on icon "button" at bounding box center [496, 507] width 29 height 29
click at [488, 498] on icon "button" at bounding box center [496, 507] width 29 height 29
click at [493, 514] on icon "button" at bounding box center [496, 507] width 29 height 29
click at [505, 538] on button "button" at bounding box center [496, 507] width 108 height 61
click at [517, 503] on button "button" at bounding box center [496, 507] width 108 height 61
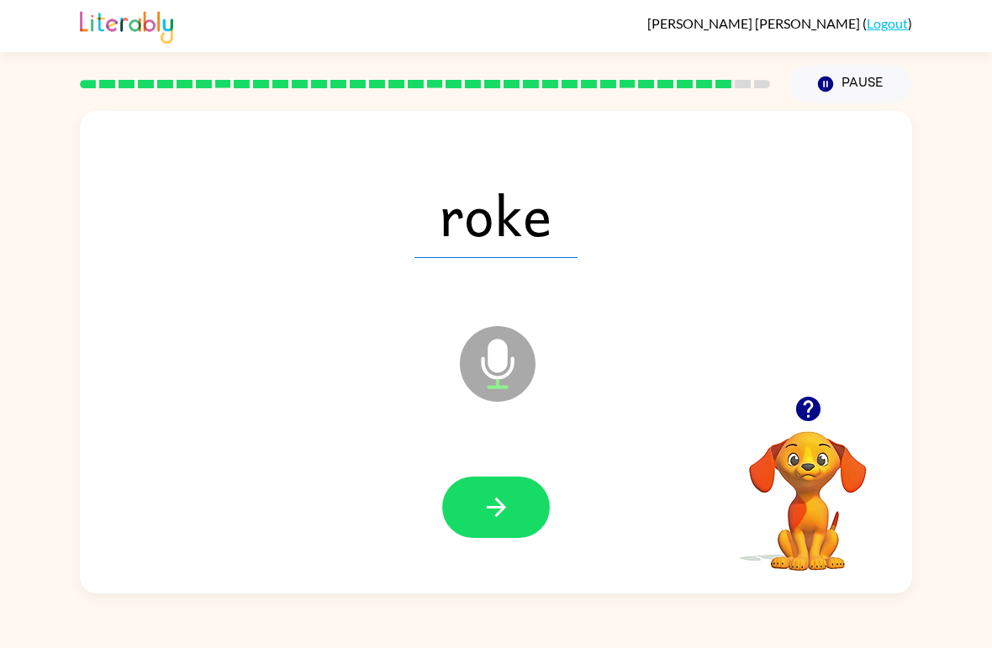
click at [521, 505] on button "button" at bounding box center [496, 507] width 108 height 61
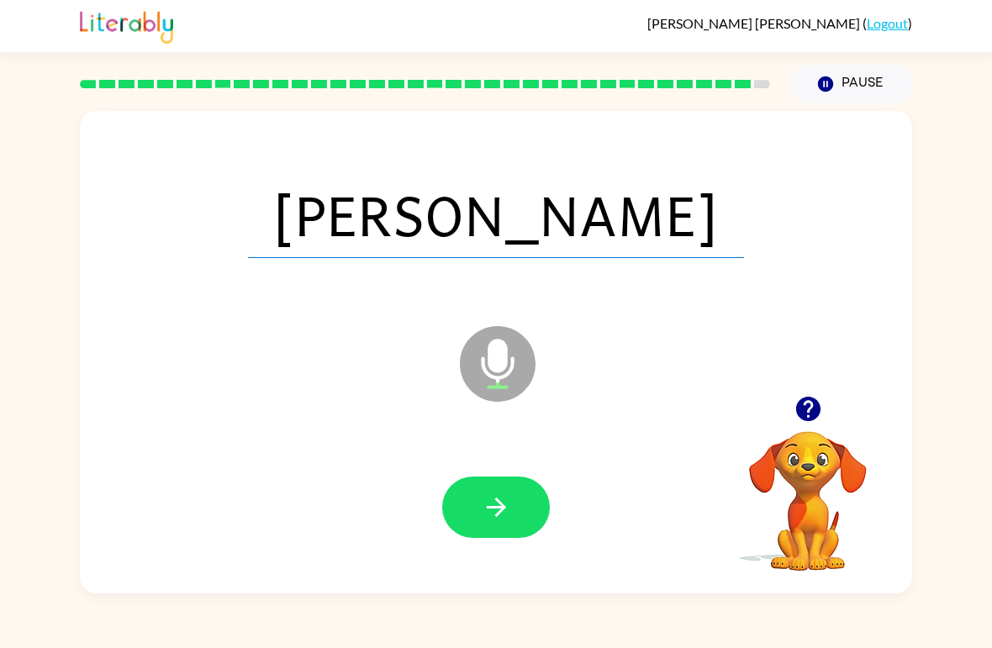
click at [517, 505] on button "button" at bounding box center [496, 507] width 108 height 61
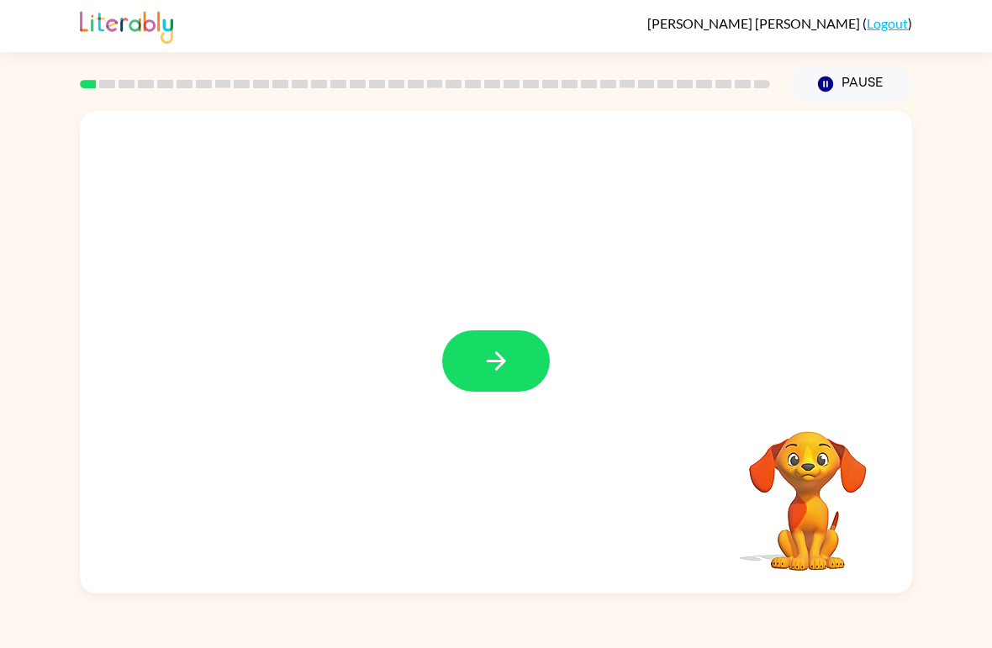
click at [499, 364] on icon "button" at bounding box center [496, 360] width 29 height 29
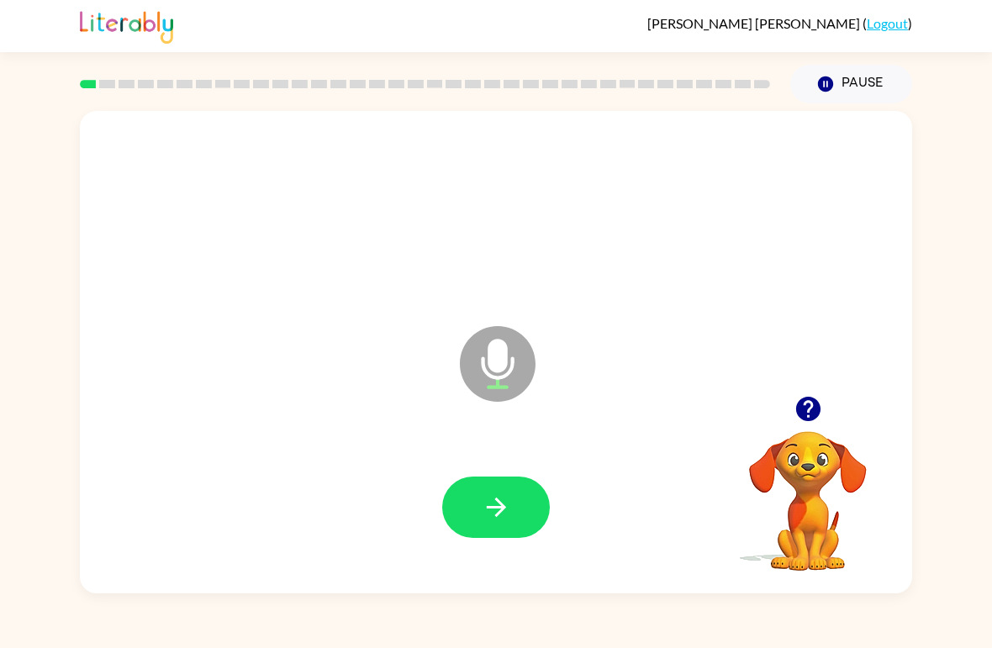
click at [453, 513] on button "button" at bounding box center [496, 507] width 108 height 61
click at [491, 506] on icon "button" at bounding box center [496, 507] width 29 height 29
click at [498, 500] on icon "button" at bounding box center [495, 507] width 19 height 19
click at [522, 519] on button "button" at bounding box center [496, 507] width 108 height 61
click at [507, 520] on icon "button" at bounding box center [496, 507] width 29 height 29
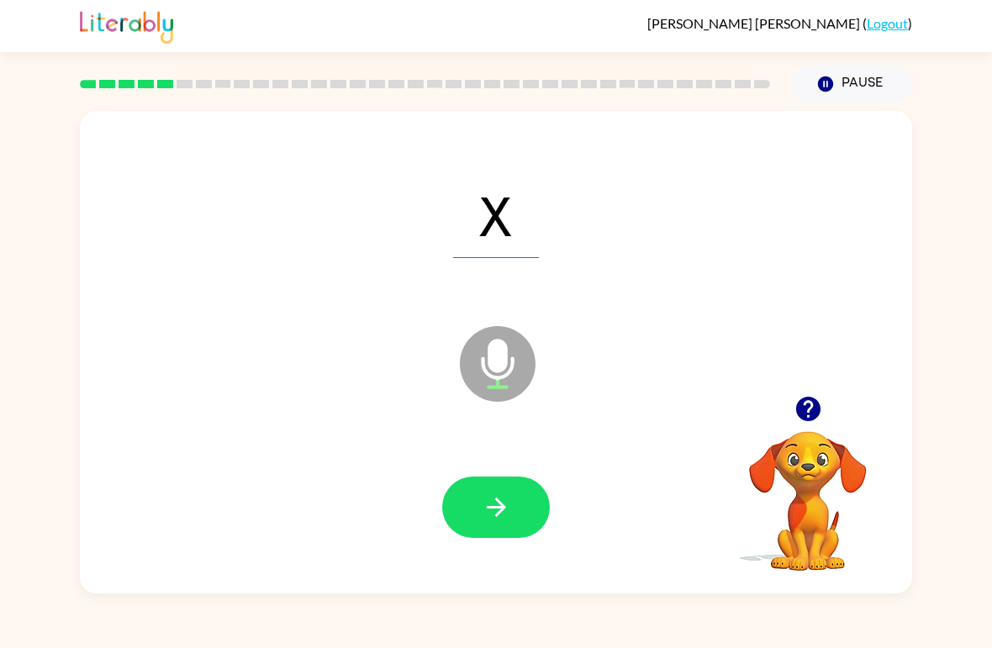
click at [508, 519] on icon "button" at bounding box center [496, 507] width 29 height 29
click at [508, 518] on icon "button" at bounding box center [496, 507] width 29 height 29
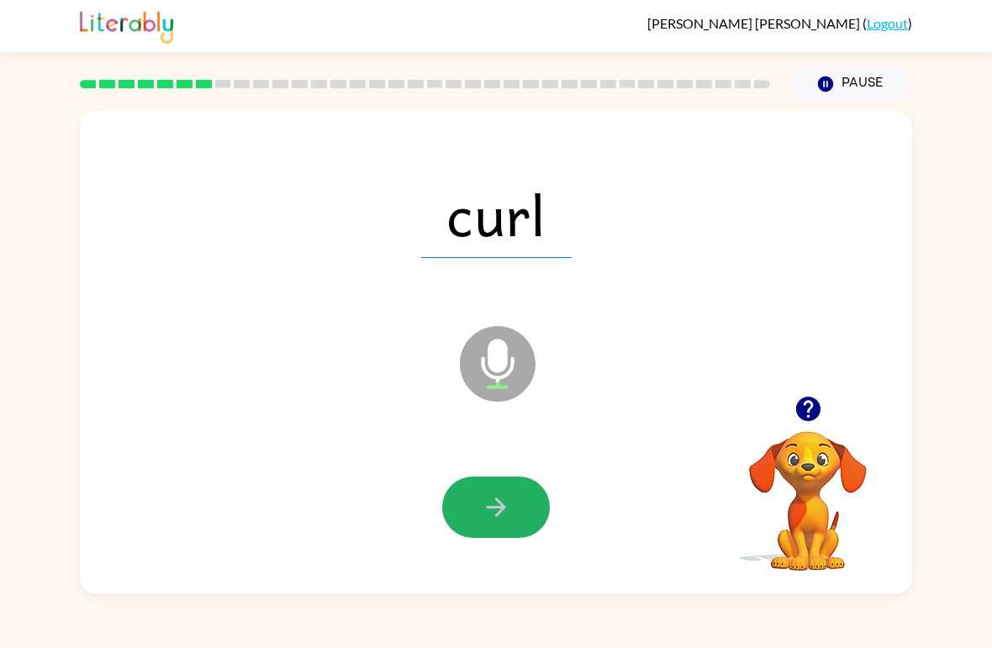
click at [498, 509] on icon "button" at bounding box center [495, 507] width 19 height 19
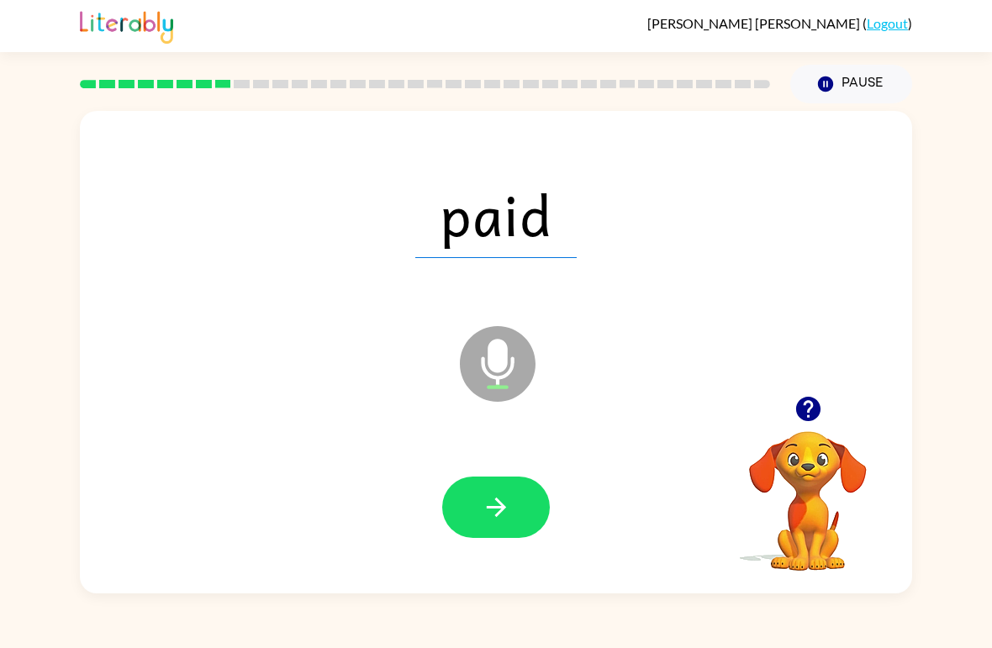
click at [508, 510] on icon "button" at bounding box center [496, 507] width 29 height 29
click at [489, 517] on icon "button" at bounding box center [496, 507] width 29 height 29
click at [482, 536] on button "button" at bounding box center [496, 507] width 108 height 61
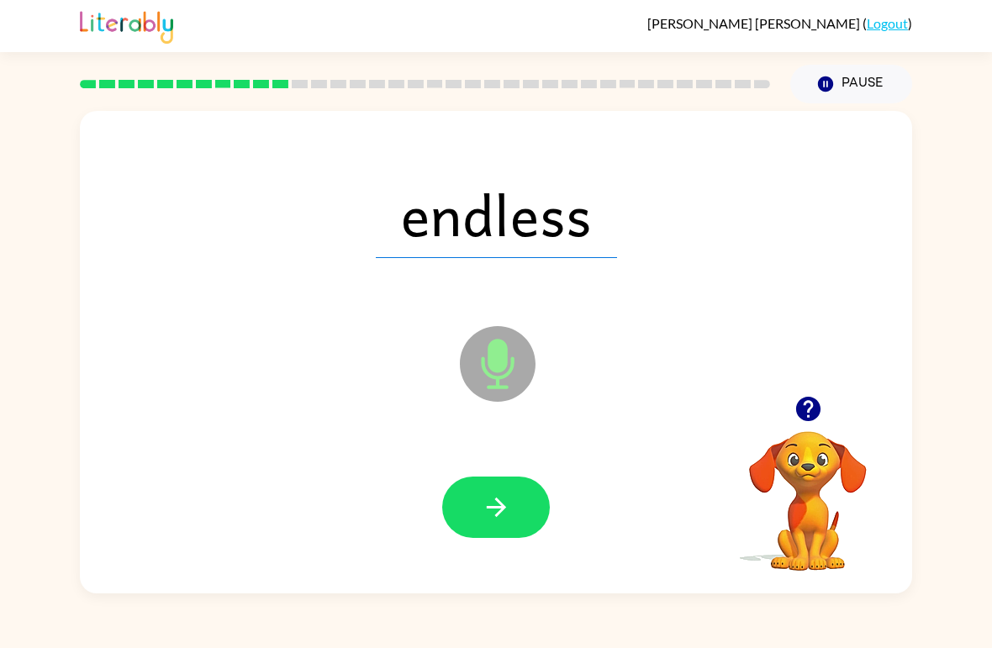
click at [497, 537] on button "button" at bounding box center [496, 507] width 108 height 61
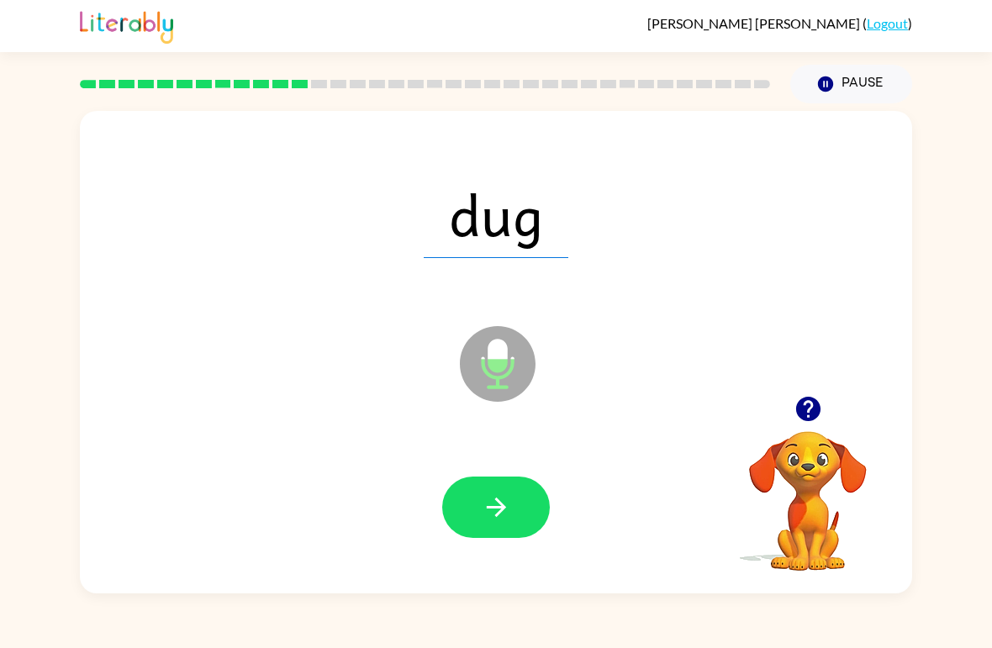
click at [489, 536] on button "button" at bounding box center [496, 507] width 108 height 61
click at [505, 507] on icon "button" at bounding box center [496, 507] width 29 height 29
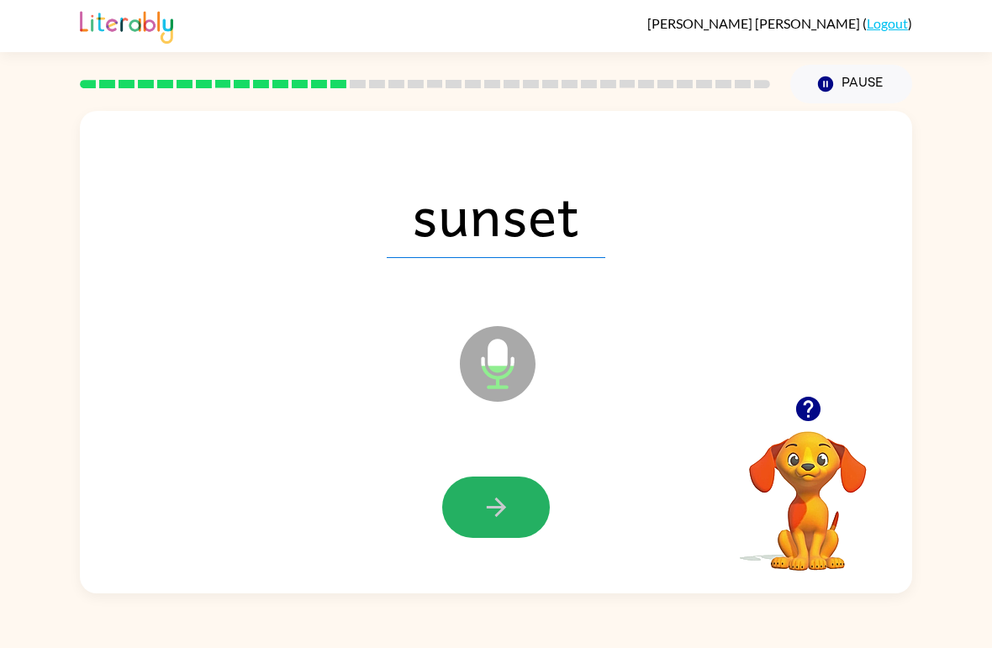
click at [502, 509] on icon "button" at bounding box center [495, 507] width 19 height 19
click at [510, 494] on icon "button" at bounding box center [496, 507] width 29 height 29
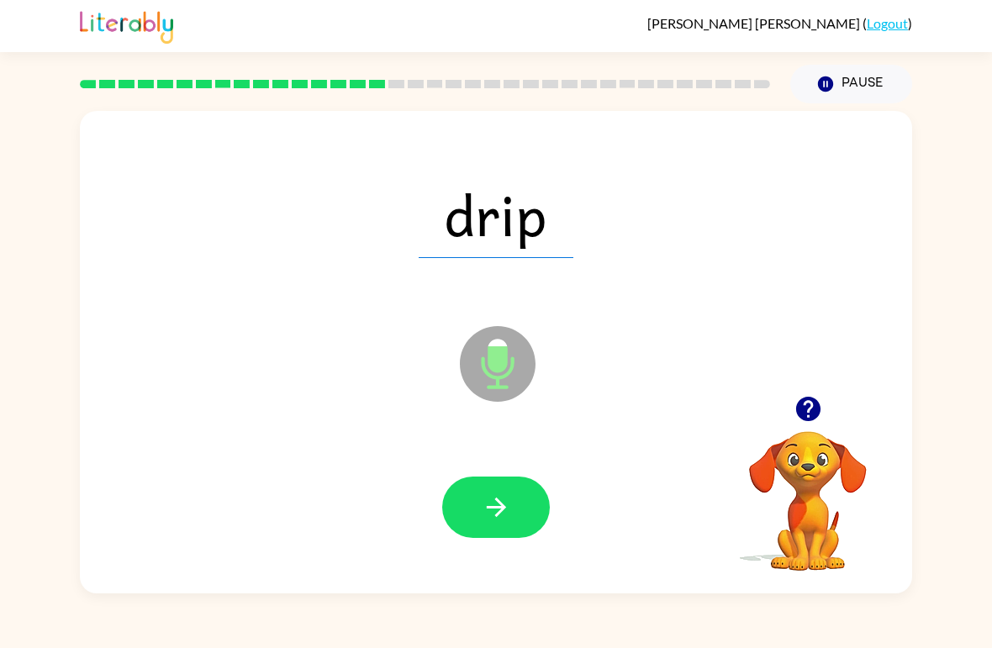
click at [520, 518] on button "button" at bounding box center [496, 507] width 108 height 61
click at [492, 506] on icon "button" at bounding box center [496, 507] width 29 height 29
click at [499, 520] on icon "button" at bounding box center [496, 507] width 29 height 29
click at [498, 516] on icon "button" at bounding box center [496, 507] width 29 height 29
click at [498, 532] on button "button" at bounding box center [496, 507] width 108 height 61
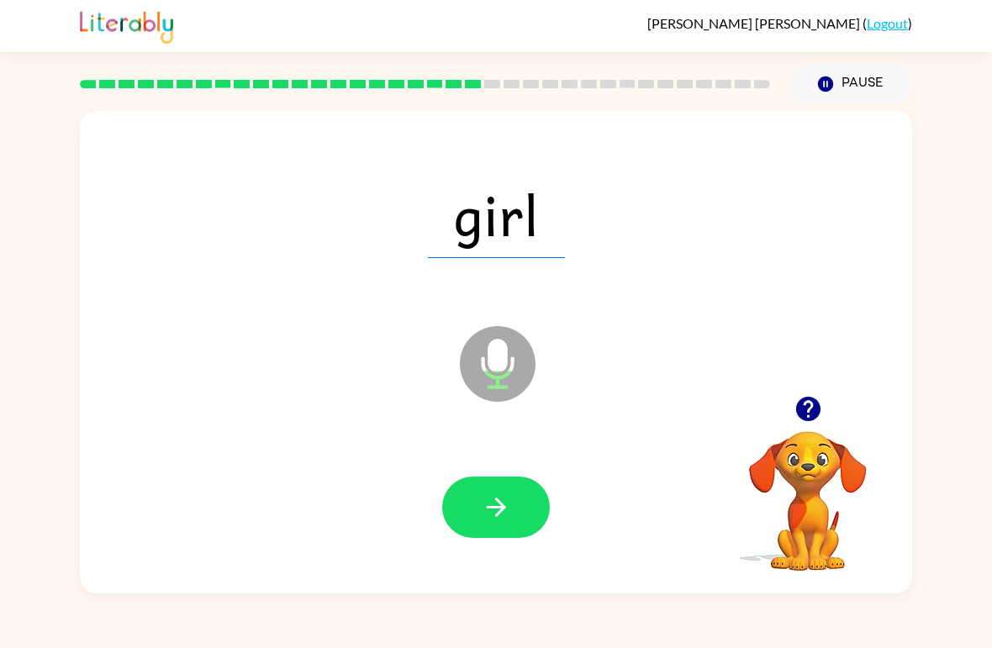
click at [498, 515] on icon "button" at bounding box center [495, 507] width 19 height 19
click at [518, 504] on button "button" at bounding box center [496, 507] width 108 height 61
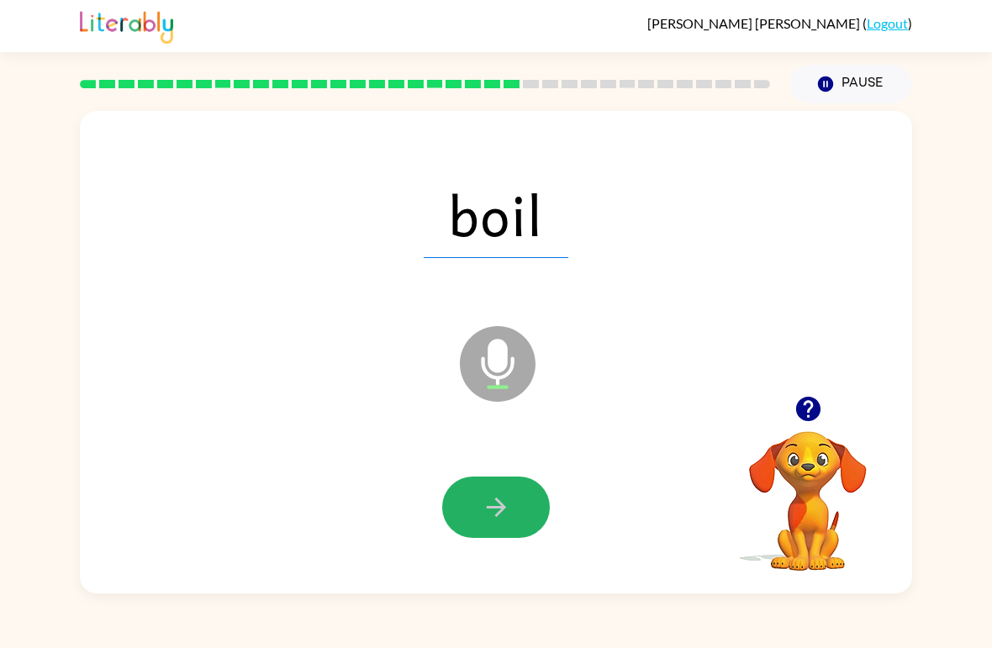
click at [489, 507] on icon "button" at bounding box center [496, 507] width 29 height 29
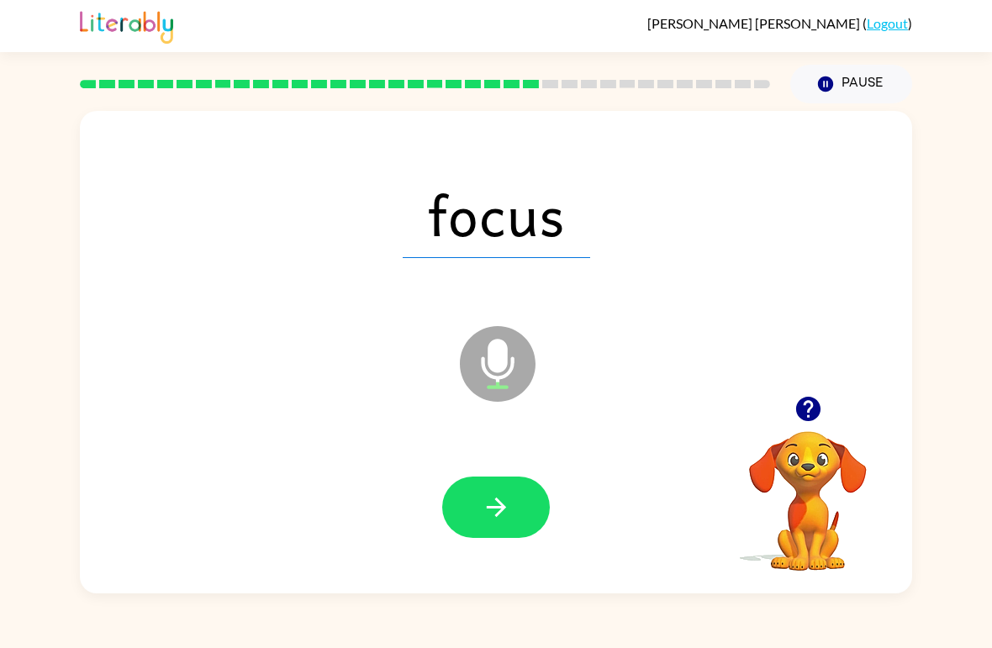
click at [512, 499] on button "button" at bounding box center [496, 507] width 108 height 61
click at [479, 516] on button "button" at bounding box center [496, 507] width 108 height 61
click at [509, 519] on icon "button" at bounding box center [496, 507] width 29 height 29
click at [511, 506] on button "button" at bounding box center [496, 507] width 108 height 61
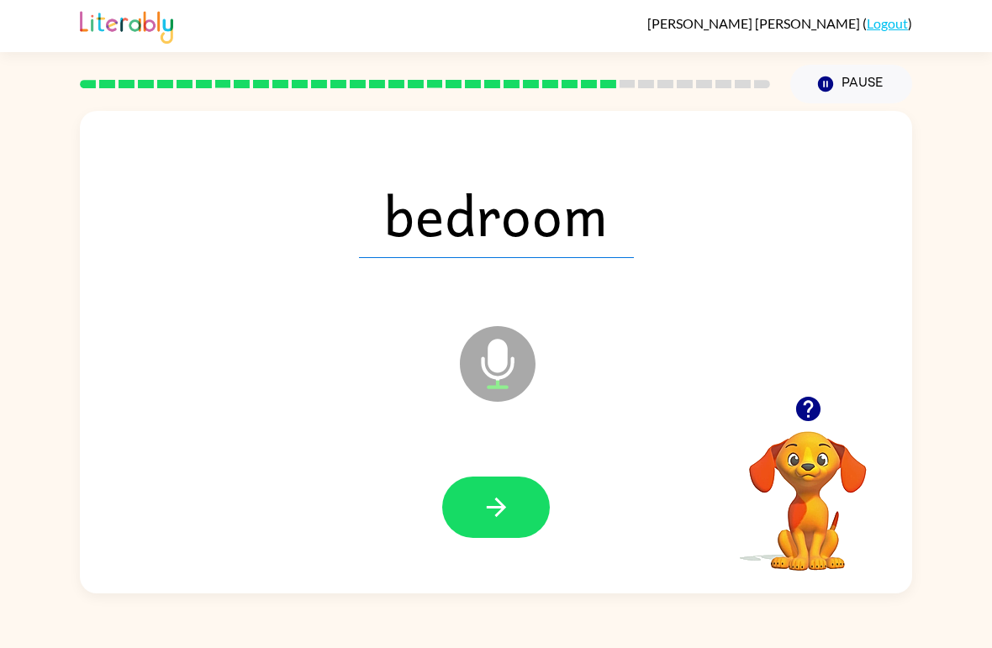
click at [517, 518] on button "button" at bounding box center [496, 507] width 108 height 61
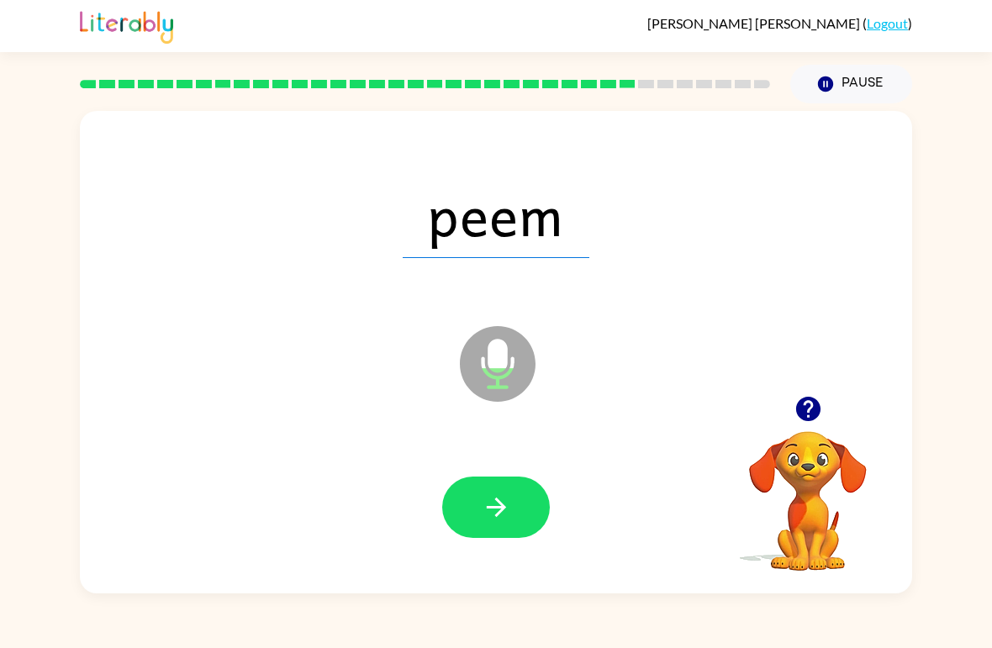
click at [506, 509] on icon "button" at bounding box center [496, 507] width 29 height 29
click at [502, 519] on icon "button" at bounding box center [496, 507] width 29 height 29
click at [482, 538] on button "button" at bounding box center [496, 507] width 108 height 61
click at [490, 509] on icon "button" at bounding box center [495, 507] width 19 height 19
click at [517, 522] on button "button" at bounding box center [496, 507] width 108 height 61
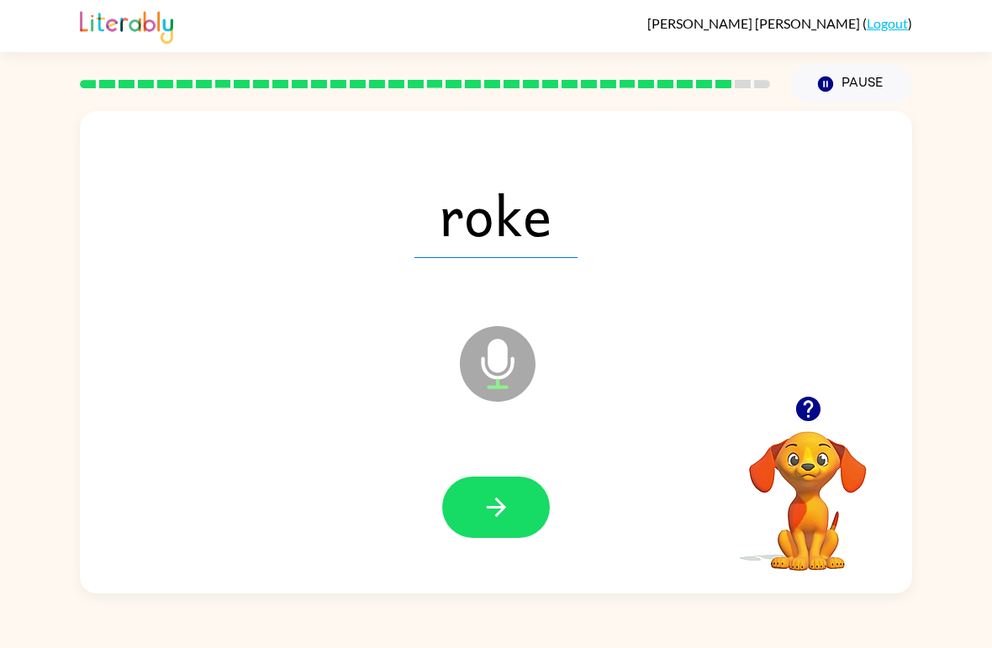
click at [528, 512] on button "button" at bounding box center [496, 507] width 108 height 61
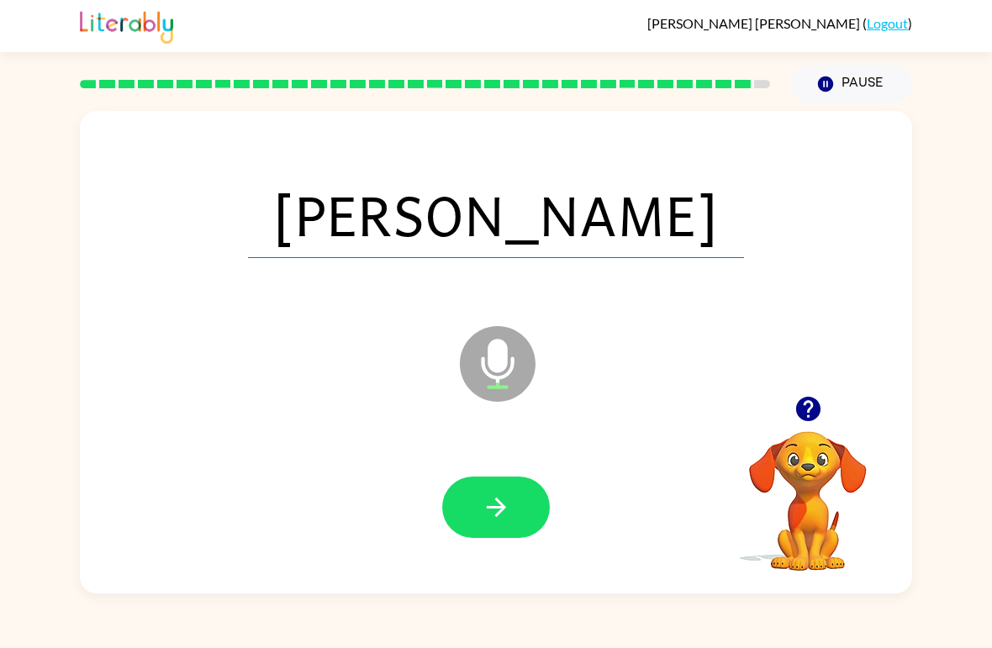
click at [507, 527] on button "button" at bounding box center [496, 507] width 108 height 61
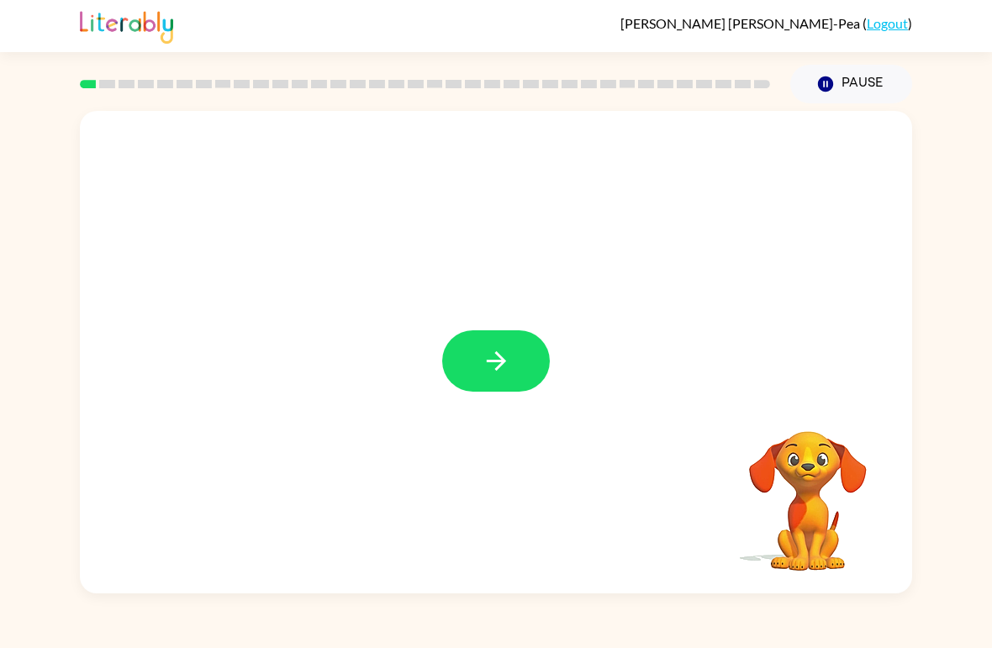
click at [482, 347] on icon "button" at bounding box center [496, 360] width 29 height 29
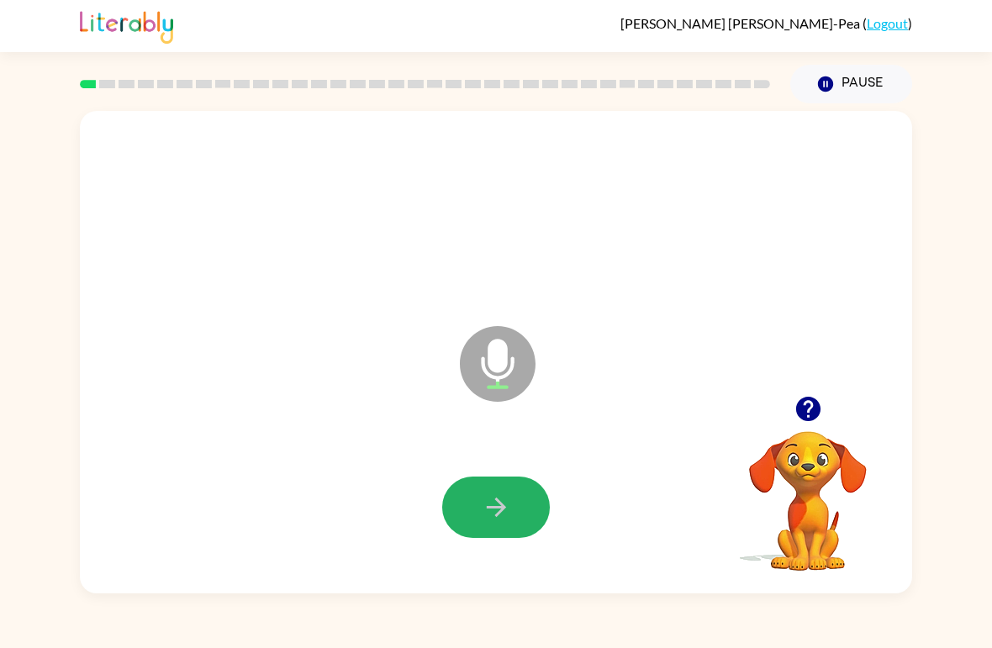
click at [492, 502] on icon "button" at bounding box center [496, 507] width 29 height 29
click at [485, 507] on icon "button" at bounding box center [496, 507] width 29 height 29
click at [520, 506] on button "button" at bounding box center [496, 507] width 108 height 61
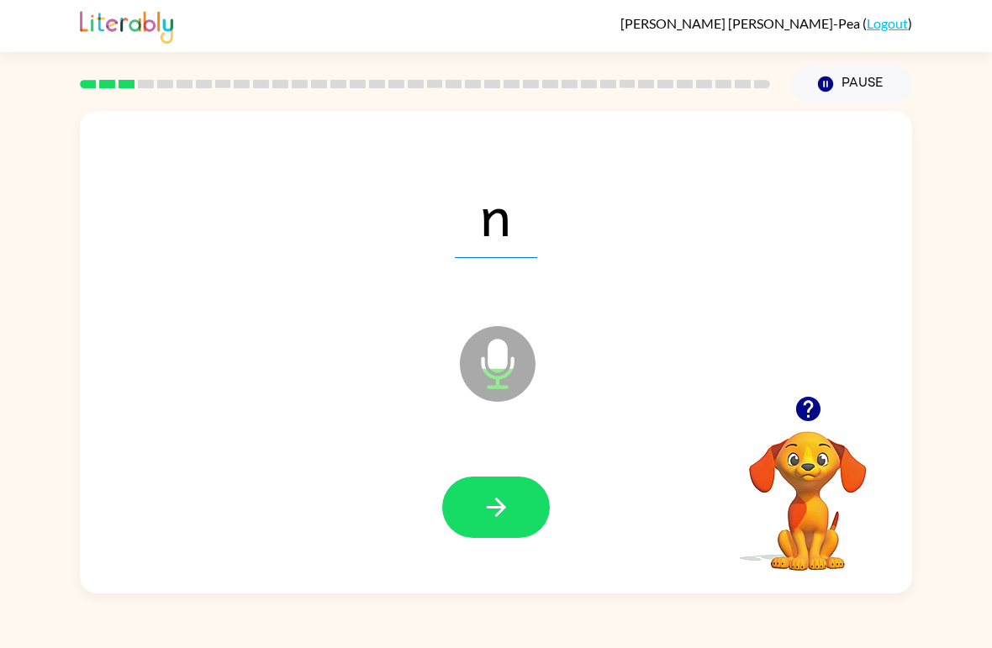
click at [518, 502] on button "button" at bounding box center [496, 507] width 108 height 61
click at [502, 502] on icon "button" at bounding box center [496, 507] width 29 height 29
click at [506, 503] on icon "button" at bounding box center [496, 507] width 29 height 29
click at [473, 518] on button "button" at bounding box center [496, 507] width 108 height 61
click at [503, 524] on button "button" at bounding box center [496, 507] width 108 height 61
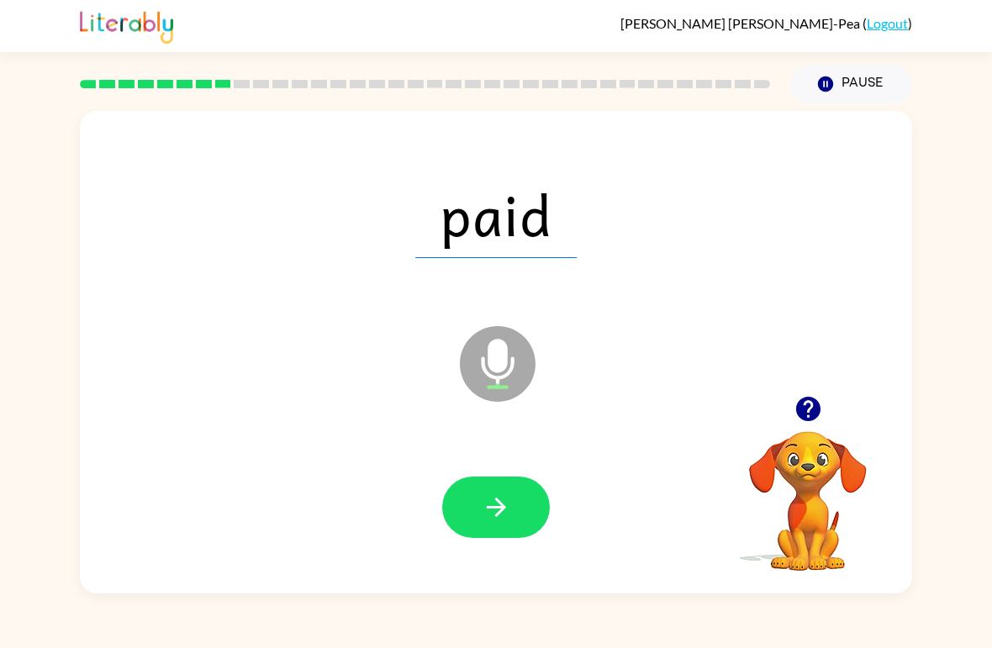
click at [519, 510] on button "button" at bounding box center [496, 507] width 108 height 61
click at [519, 509] on div at bounding box center [496, 507] width 108 height 61
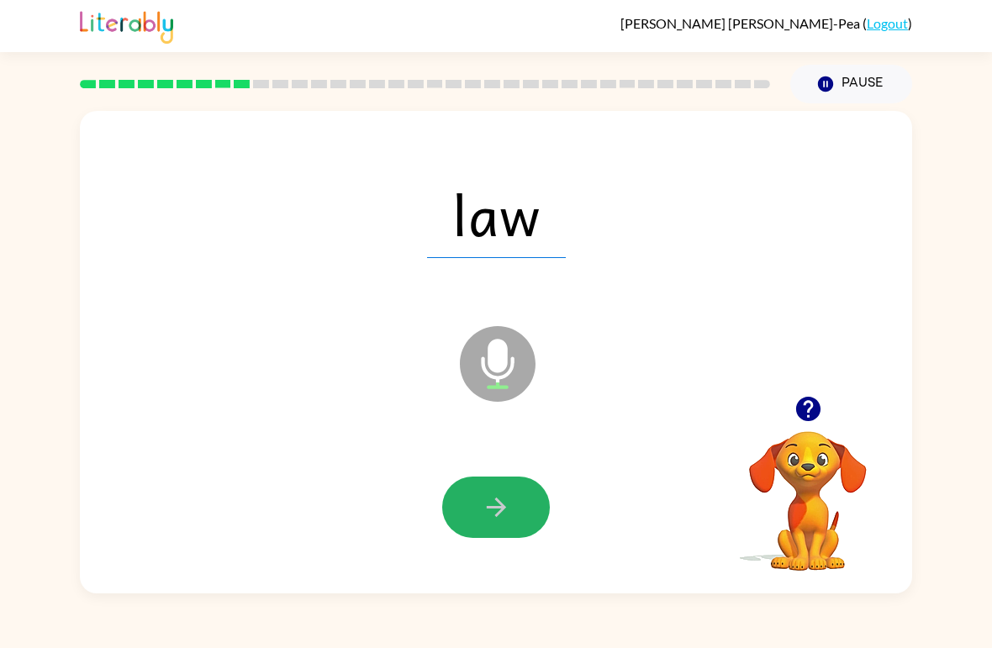
click at [519, 503] on button "button" at bounding box center [496, 507] width 108 height 61
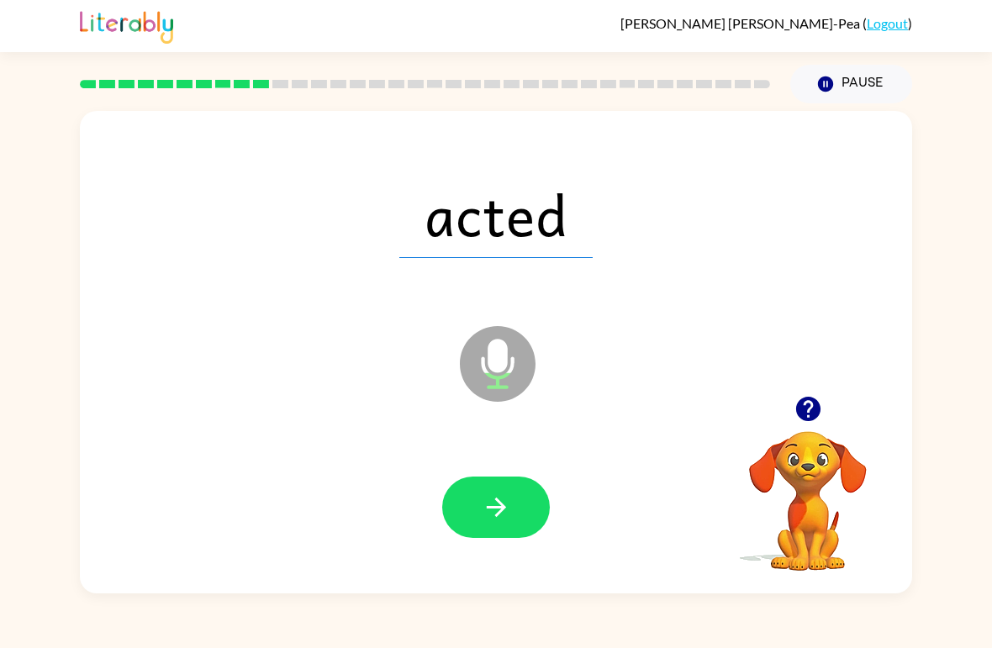
click at [513, 502] on button "button" at bounding box center [496, 507] width 108 height 61
click at [501, 522] on icon "button" at bounding box center [496, 507] width 29 height 29
click at [489, 486] on button "button" at bounding box center [496, 507] width 108 height 61
click at [505, 501] on icon "button" at bounding box center [496, 507] width 29 height 29
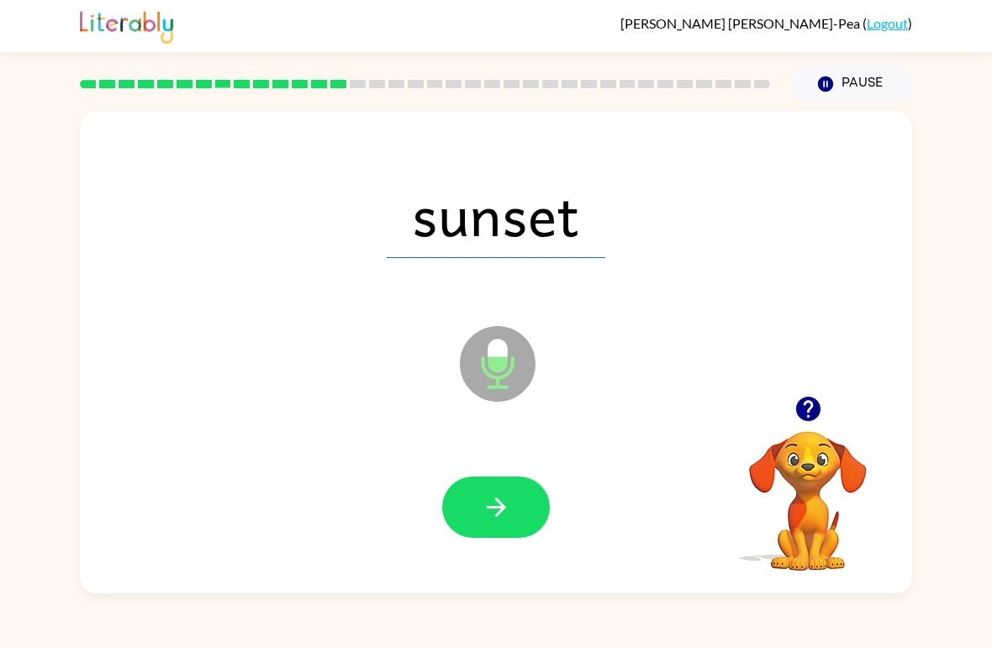
click at [493, 515] on icon "button" at bounding box center [496, 507] width 29 height 29
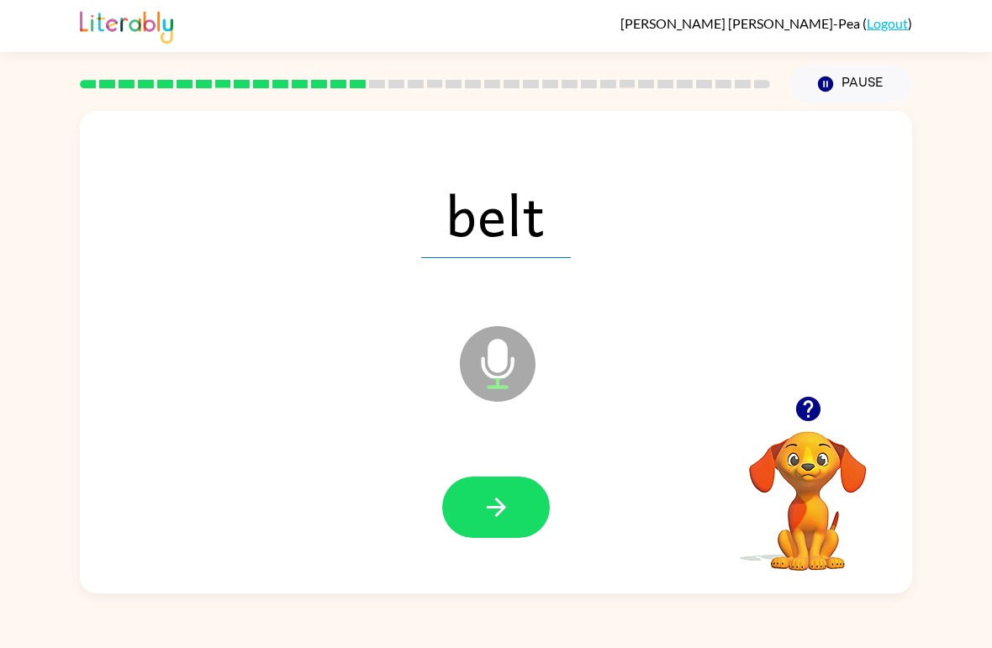
click at [505, 527] on button "button" at bounding box center [496, 507] width 108 height 61
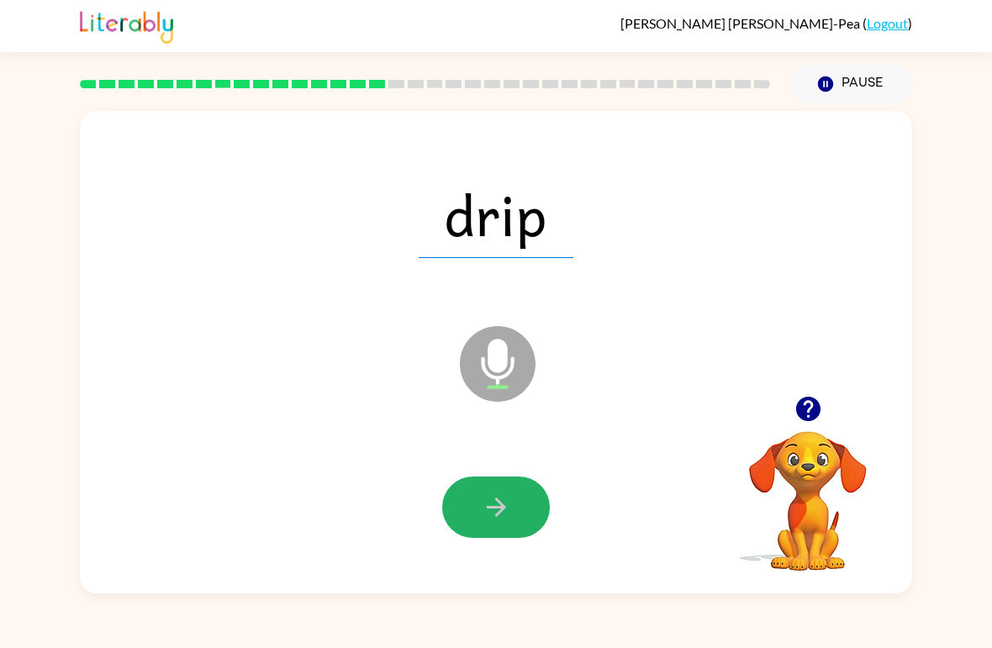
click at [503, 488] on button "button" at bounding box center [496, 507] width 108 height 61
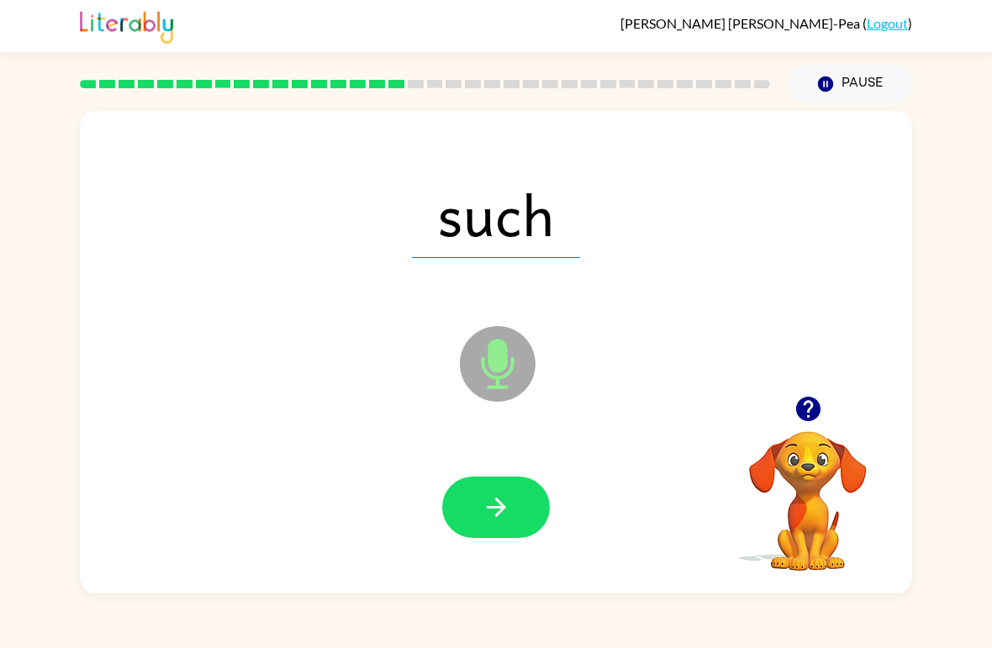
click at [498, 512] on icon "button" at bounding box center [496, 507] width 29 height 29
click at [510, 520] on icon "button" at bounding box center [496, 507] width 29 height 29
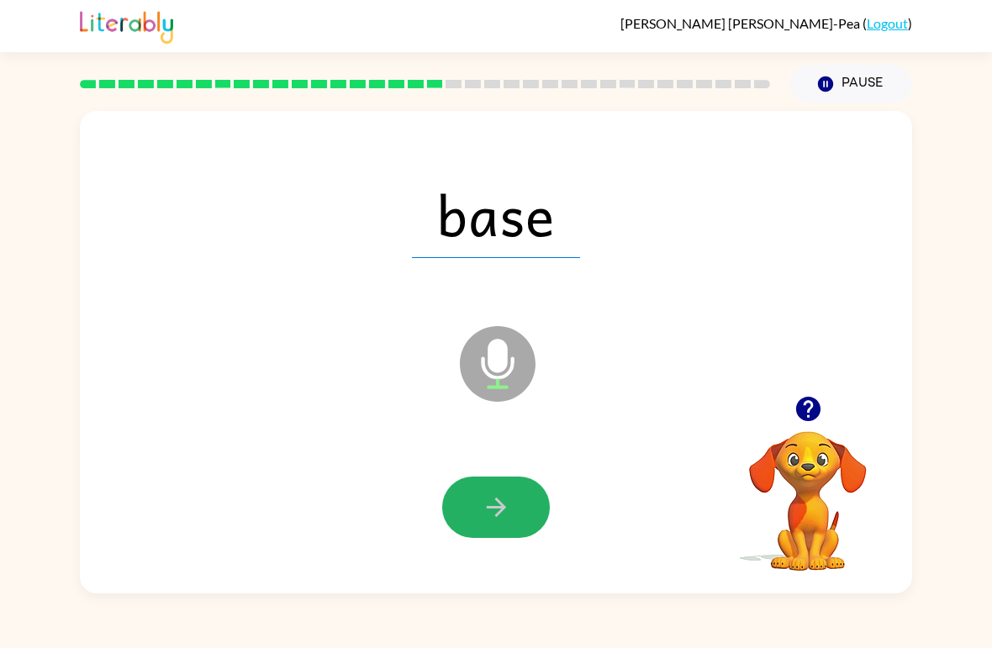
click at [500, 511] on icon "button" at bounding box center [495, 507] width 19 height 19
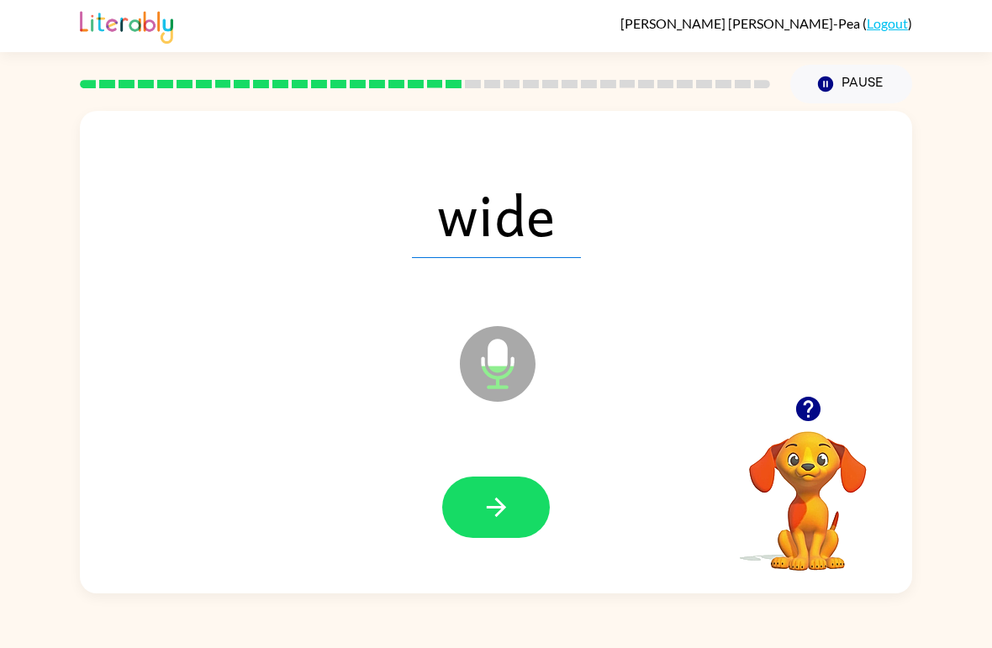
click at [493, 525] on button "button" at bounding box center [496, 507] width 108 height 61
click at [509, 509] on icon "button" at bounding box center [496, 507] width 29 height 29
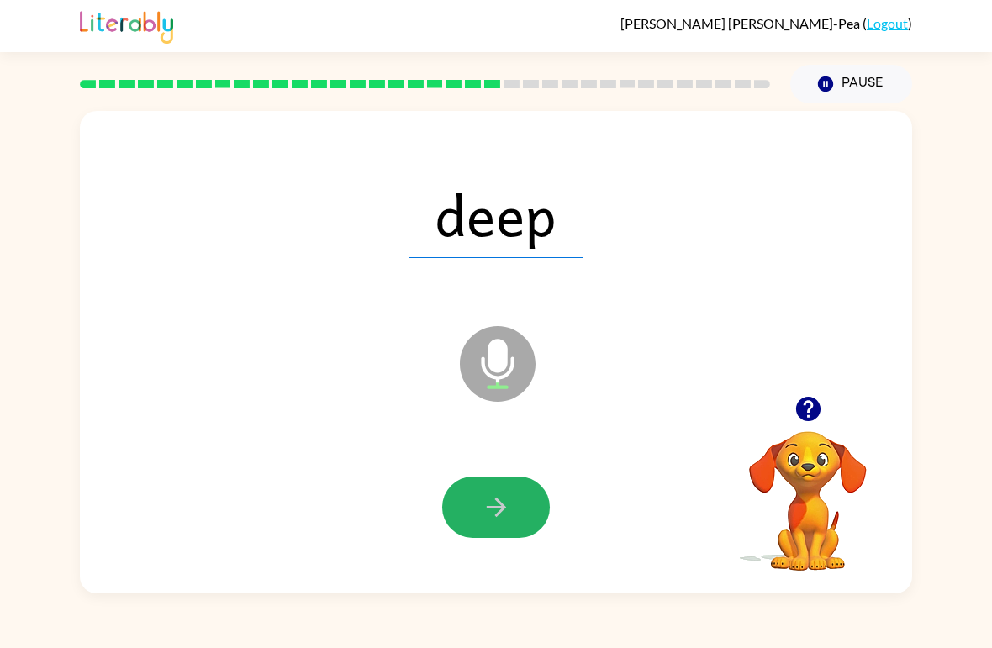
click at [519, 509] on button "button" at bounding box center [496, 507] width 108 height 61
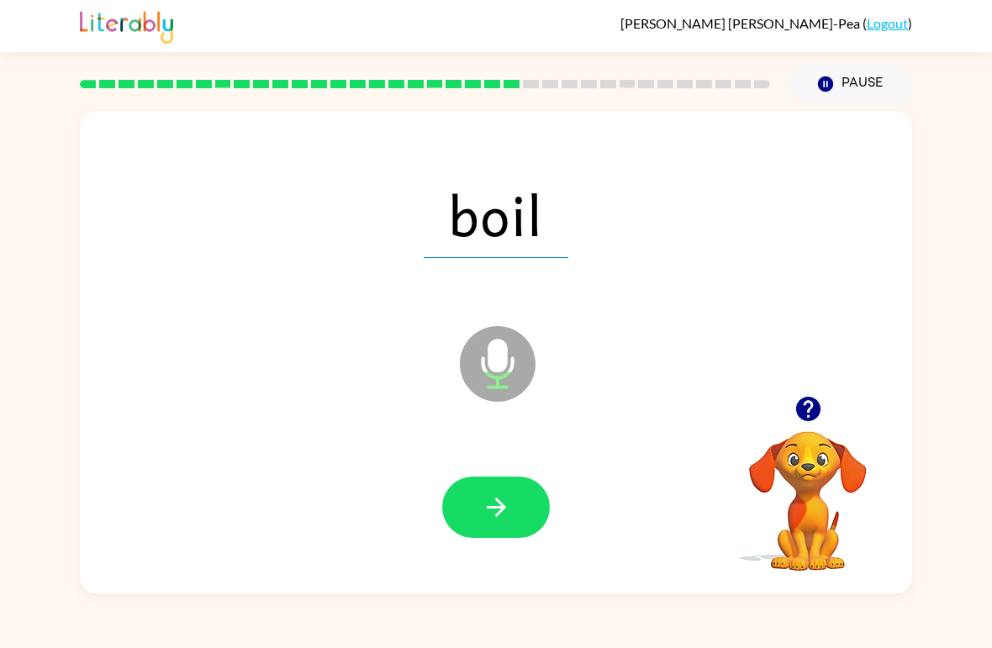
click at [498, 529] on button "button" at bounding box center [496, 507] width 108 height 61
click at [506, 521] on icon "button" at bounding box center [496, 507] width 29 height 29
click at [514, 507] on button "button" at bounding box center [496, 507] width 108 height 61
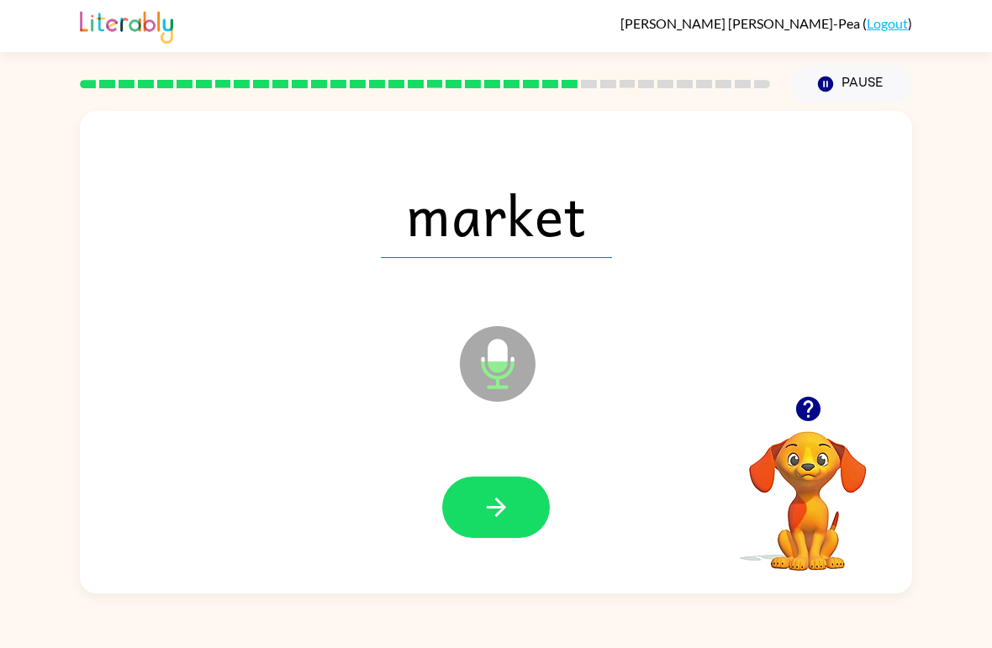
click at [510, 514] on icon "button" at bounding box center [496, 507] width 29 height 29
click at [510, 500] on icon "button" at bounding box center [496, 507] width 29 height 29
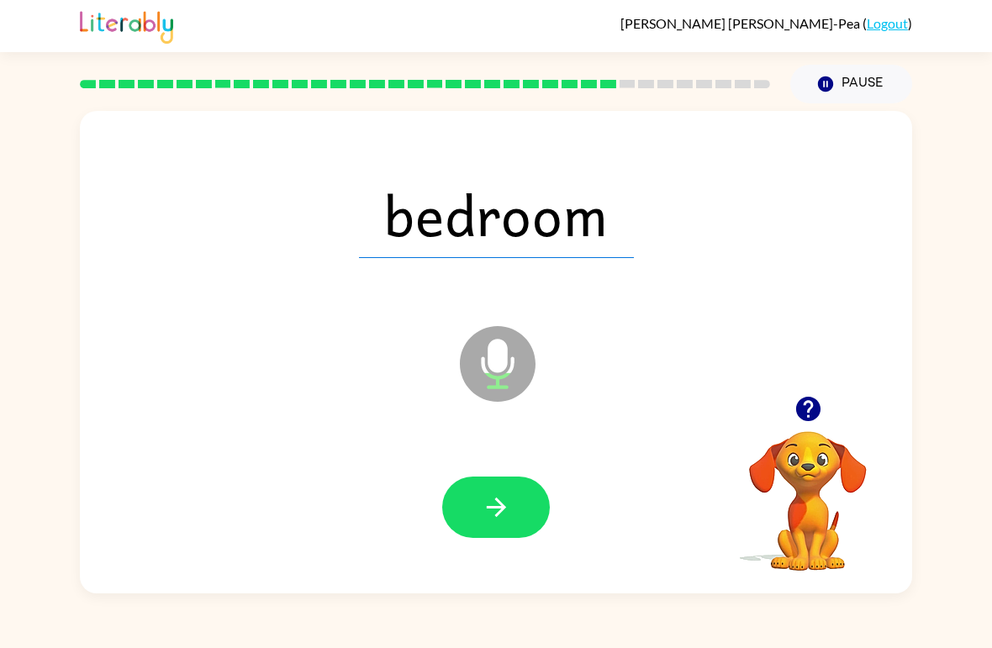
click at [508, 507] on icon "button" at bounding box center [496, 507] width 29 height 29
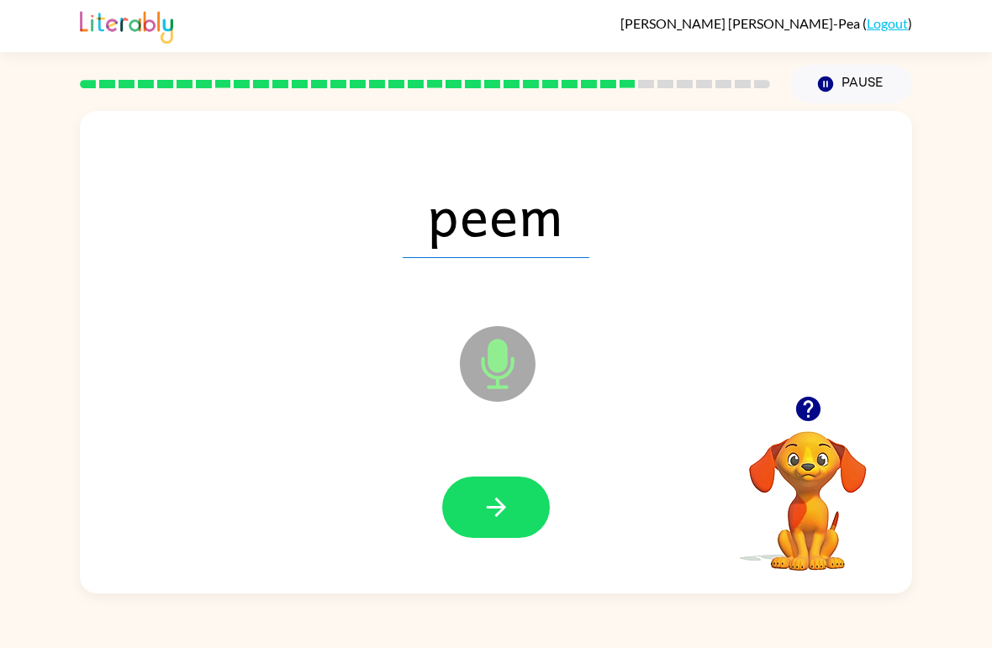
click at [480, 516] on button "button" at bounding box center [496, 507] width 108 height 61
click at [504, 503] on icon "button" at bounding box center [496, 507] width 29 height 29
click at [501, 512] on icon "button" at bounding box center [495, 507] width 19 height 19
click at [504, 506] on icon "button" at bounding box center [496, 507] width 29 height 29
click at [494, 511] on icon "button" at bounding box center [496, 507] width 29 height 29
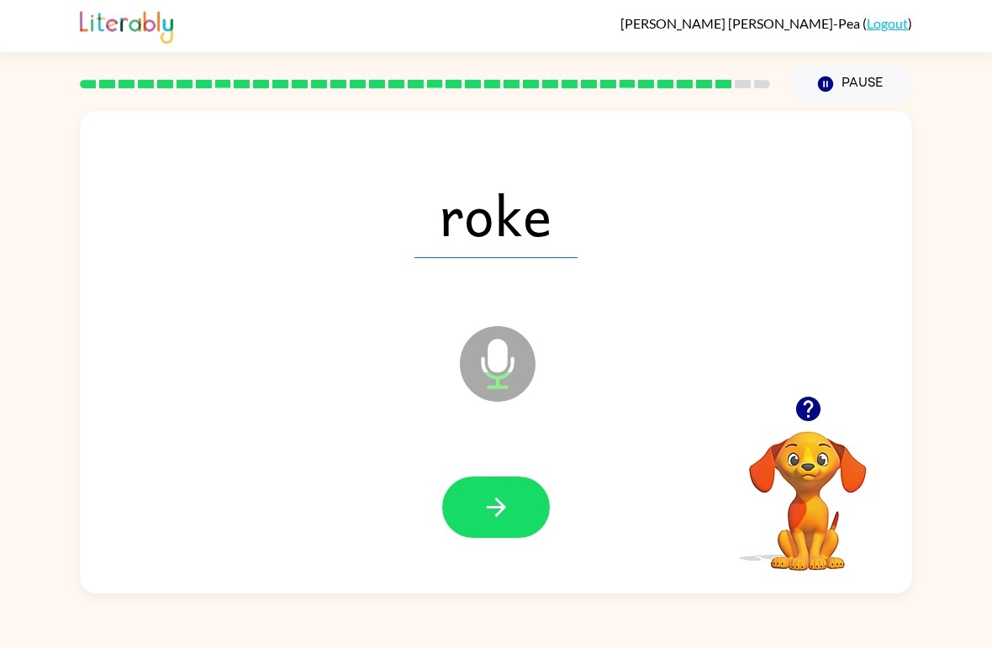
click at [501, 509] on icon "button" at bounding box center [495, 507] width 19 height 19
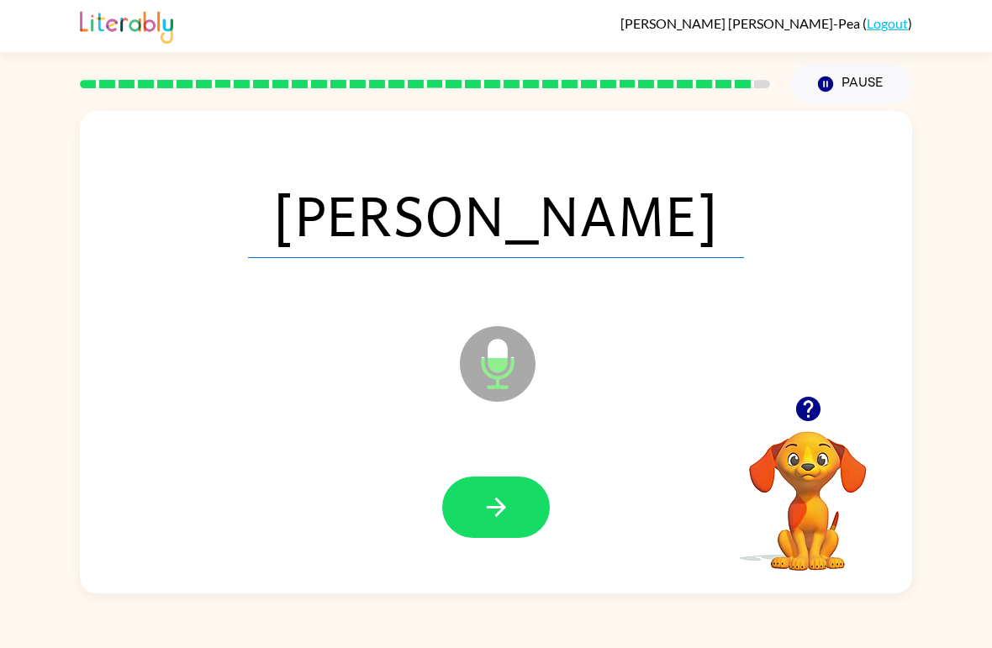
click at [505, 502] on icon "button" at bounding box center [496, 507] width 29 height 29
